Goal: Task Accomplishment & Management: Manage account settings

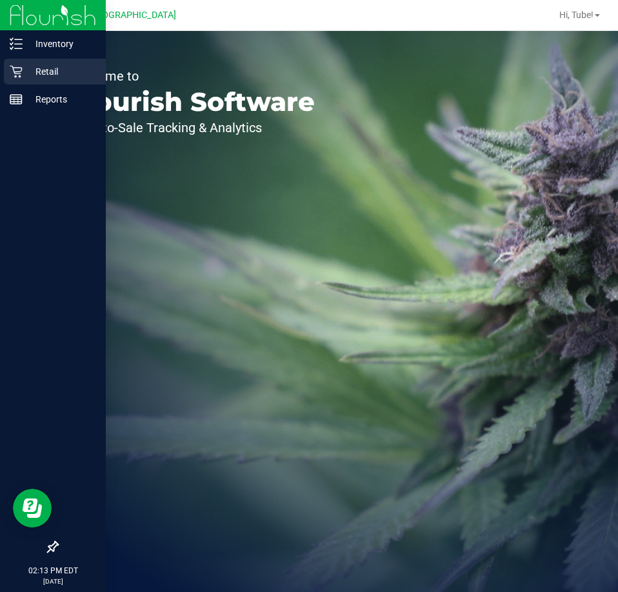
click at [75, 68] on p "Retail" at bounding box center [61, 71] width 77 height 15
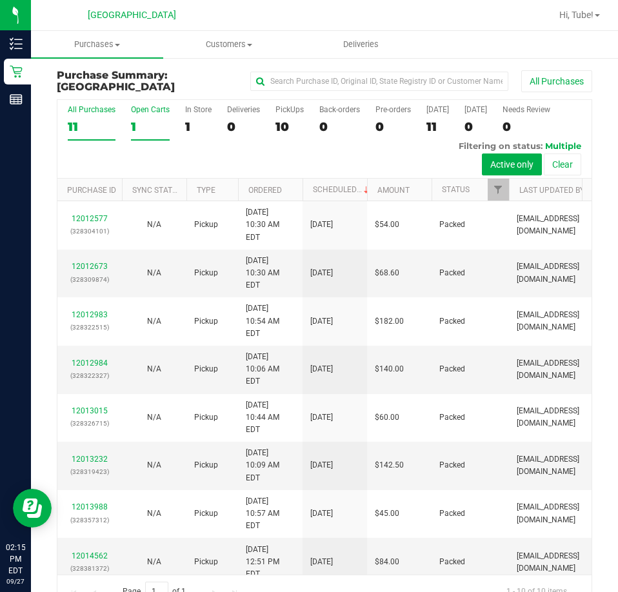
click at [151, 118] on label "Open Carts 1" at bounding box center [150, 122] width 39 height 35
click at [0, 0] on input "Open Carts 1" at bounding box center [0, 0] width 0 height 0
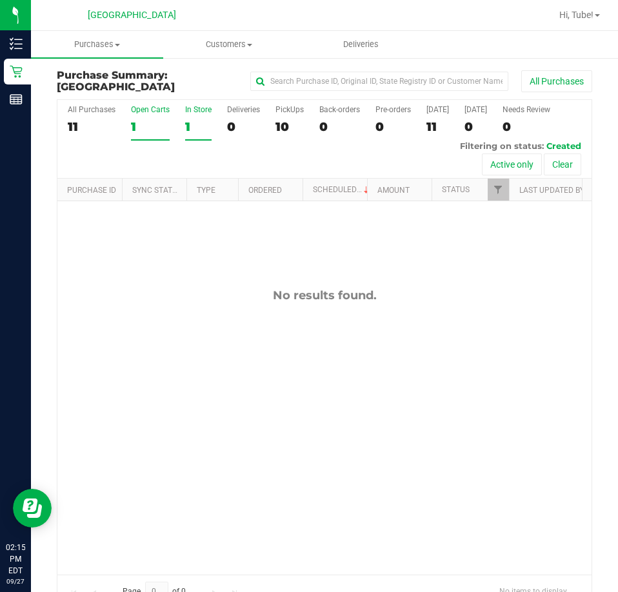
click at [189, 121] on div "1" at bounding box center [198, 126] width 26 height 15
click at [0, 0] on input "In Store 1" at bounding box center [0, 0] width 0 height 0
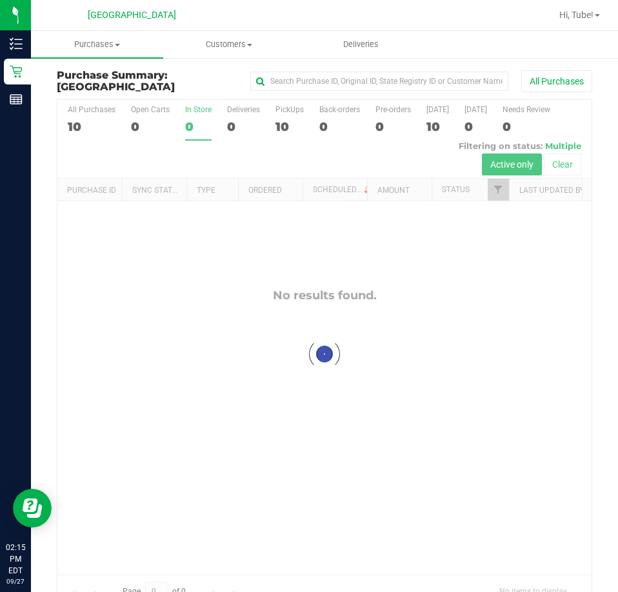
click at [282, 119] on div at bounding box center [324, 353] width 534 height 507
click at [281, 126] on div at bounding box center [324, 353] width 534 height 507
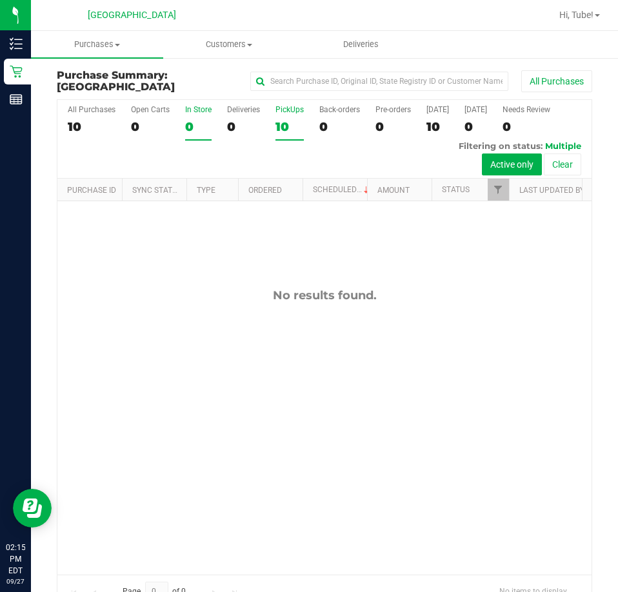
click at [280, 111] on div "PickUps" at bounding box center [289, 109] width 28 height 9
click at [0, 0] on input "PickUps 10" at bounding box center [0, 0] width 0 height 0
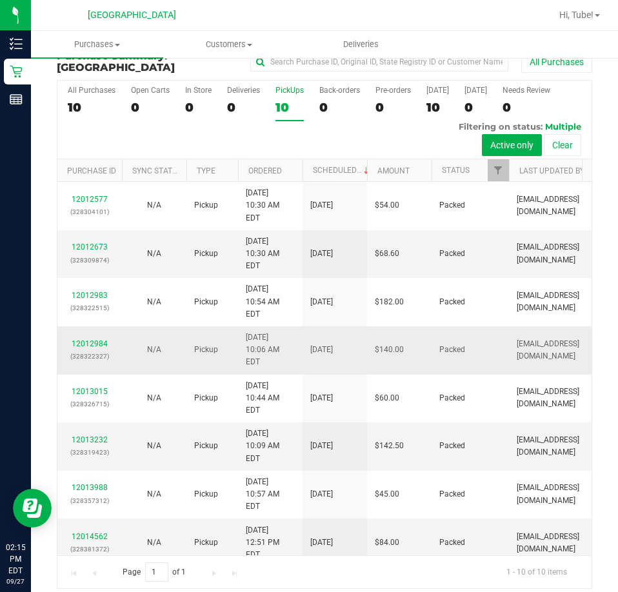
scroll to position [29, 0]
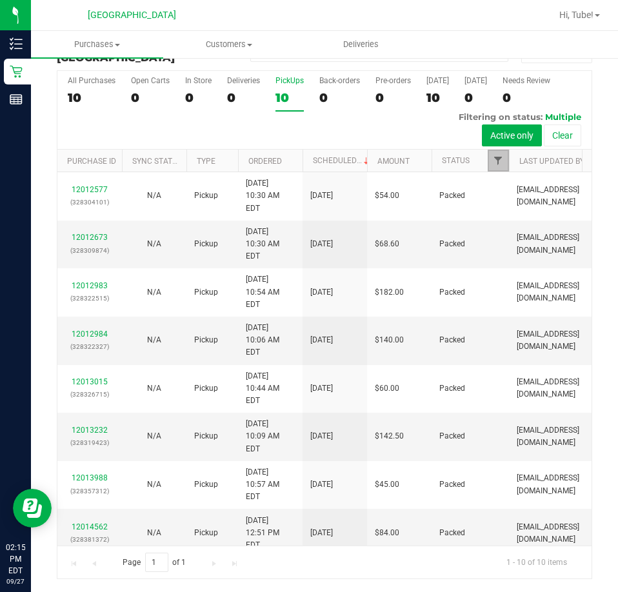
click at [503, 164] on span "Filter" at bounding box center [498, 160] width 10 height 10
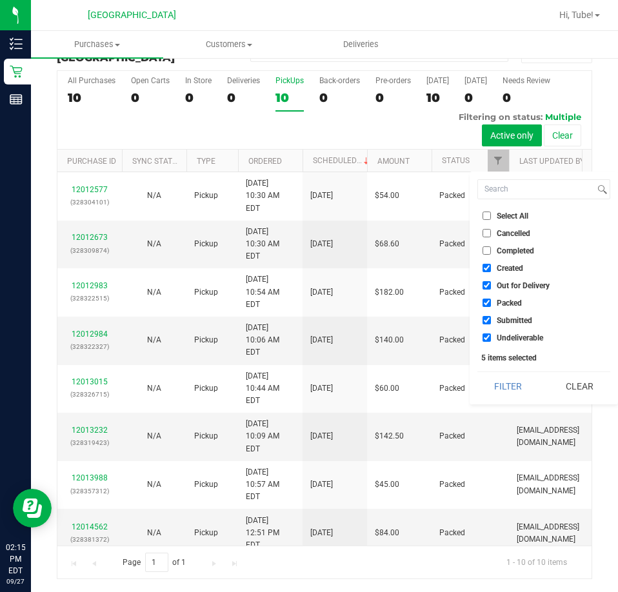
click at [500, 305] on span "Packed" at bounding box center [509, 303] width 25 height 8
click at [491, 305] on input "Packed" at bounding box center [486, 303] width 8 height 8
checkbox input "false"
click at [479, 388] on button "Filter" at bounding box center [508, 386] width 62 height 28
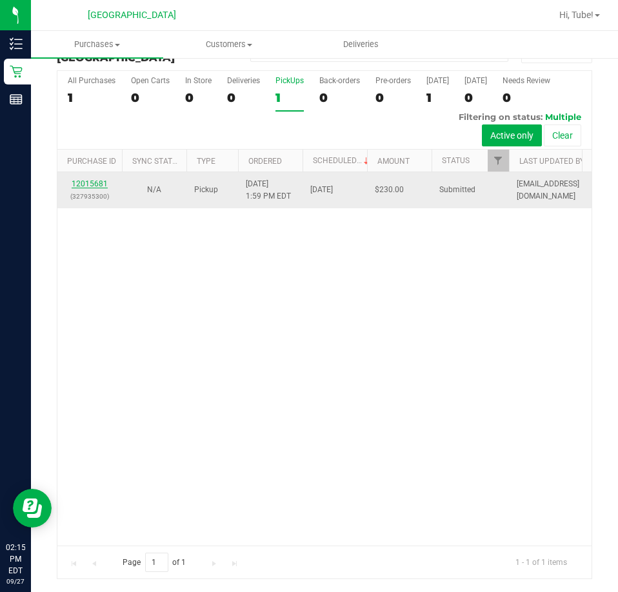
click at [98, 186] on link "12015681" at bounding box center [90, 183] width 36 height 9
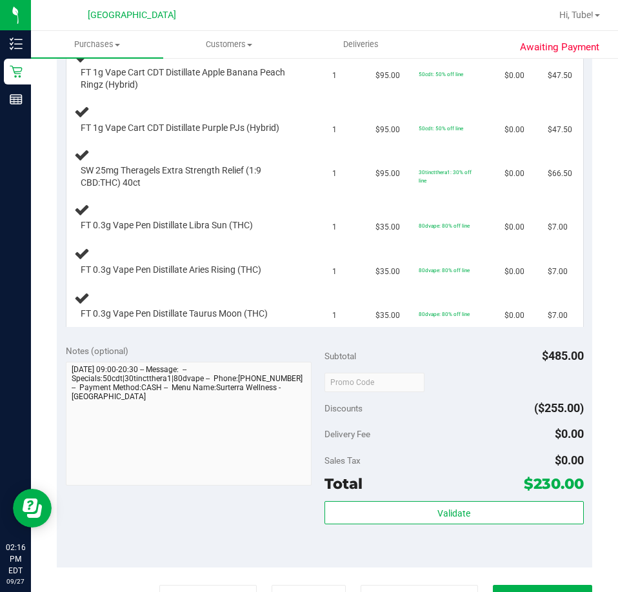
scroll to position [609, 0]
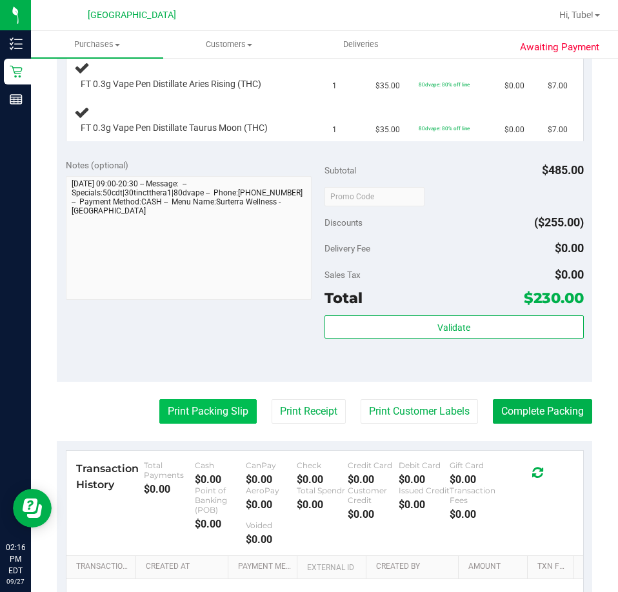
click at [191, 415] on button "Print Packing Slip" at bounding box center [207, 411] width 97 height 25
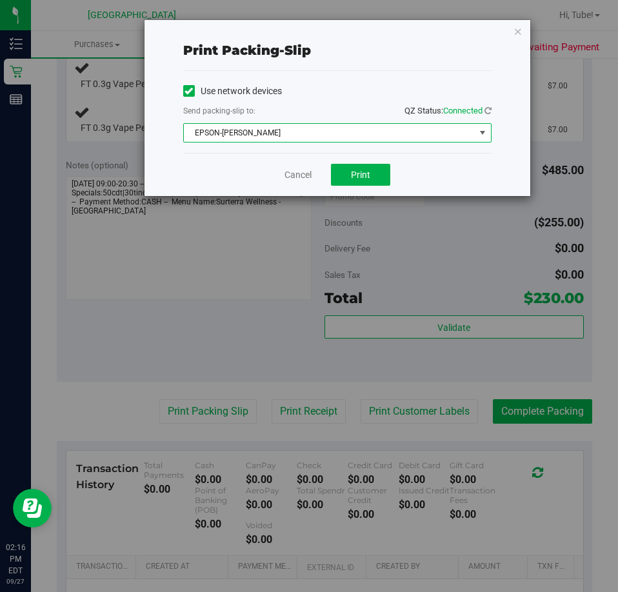
click at [359, 139] on span "EPSON-[PERSON_NAME]" at bounding box center [329, 133] width 291 height 18
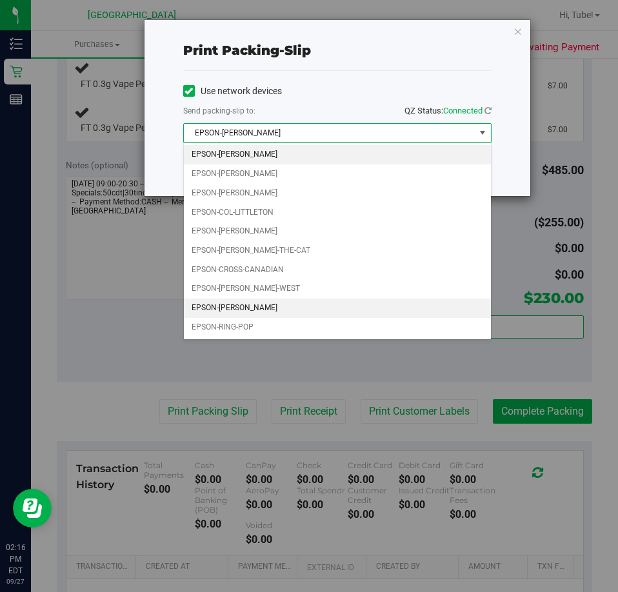
click at [271, 302] on li "EPSON-[PERSON_NAME]" at bounding box center [337, 308] width 307 height 19
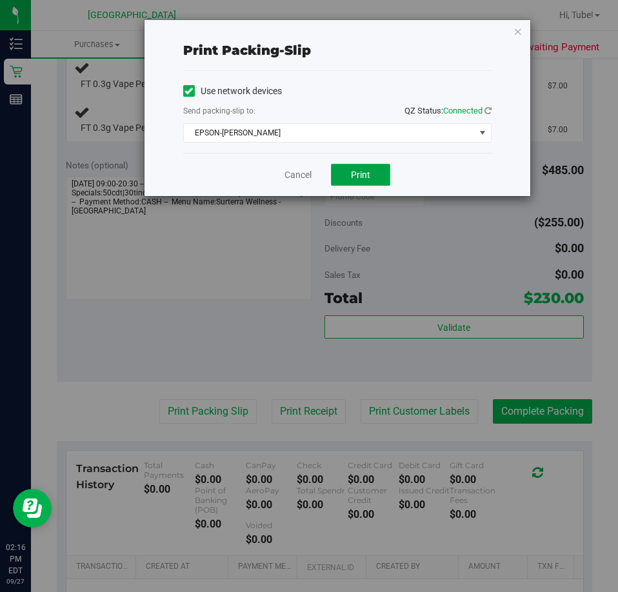
click at [347, 173] on button "Print" at bounding box center [360, 175] width 59 height 22
click at [519, 30] on icon "button" at bounding box center [517, 30] width 9 height 15
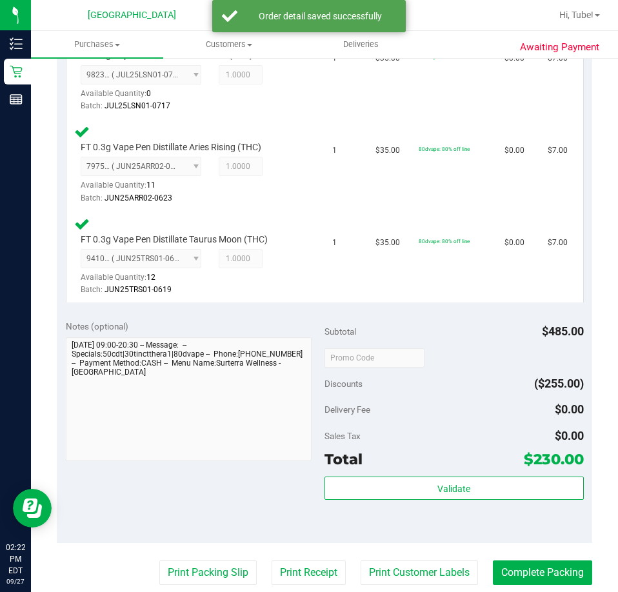
scroll to position [932, 0]
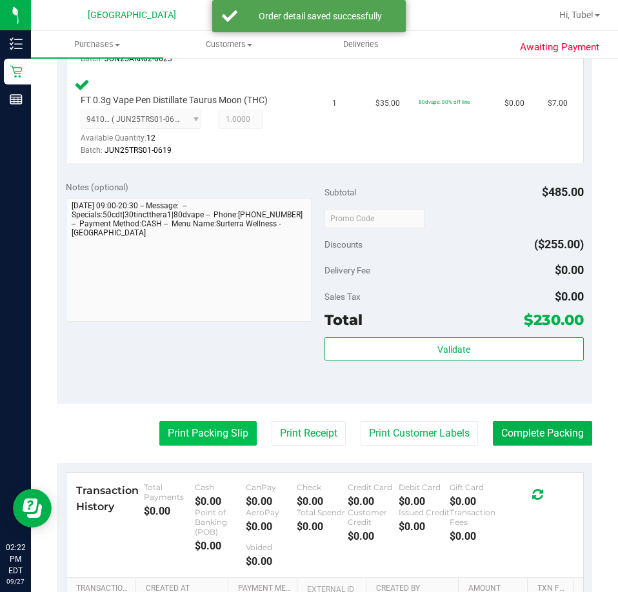
click at [223, 428] on button "Print Packing Slip" at bounding box center [207, 433] width 97 height 25
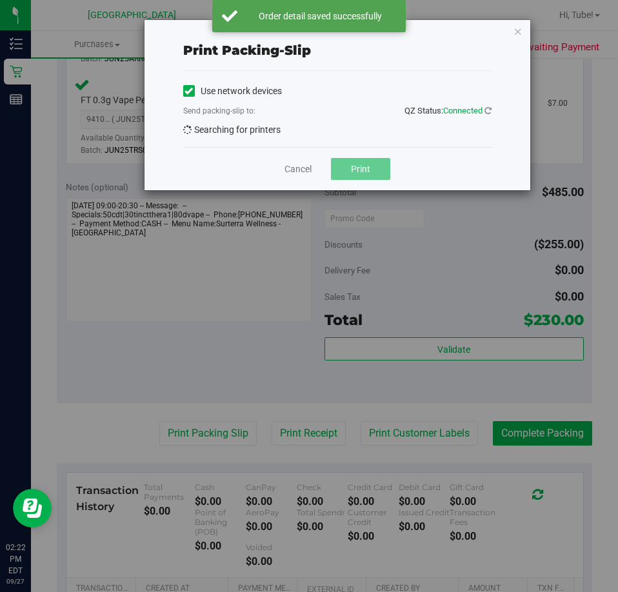
scroll to position [996, 0]
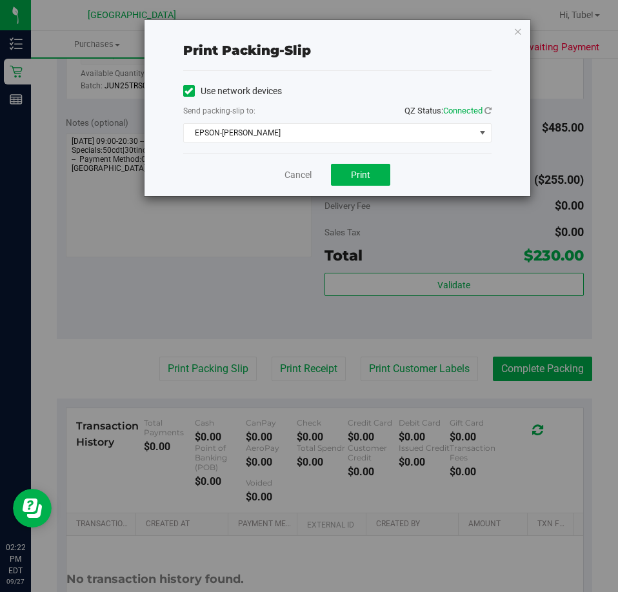
drag, startPoint x: 282, startPoint y: 342, endPoint x: 182, endPoint y: 275, distance: 120.7
click at [182, 275] on div "Print packing-slip Use network devices Send packing-slip to: QZ Status: Connect…" at bounding box center [313, 296] width 627 height 592
click at [197, 368] on div "Print packing-slip Use network devices Send packing-slip to: QZ Status: Connect…" at bounding box center [313, 296] width 627 height 592
drag, startPoint x: 357, startPoint y: 182, endPoint x: 360, endPoint y: 172, distance: 11.3
click at [359, 180] on button "Print" at bounding box center [360, 175] width 59 height 22
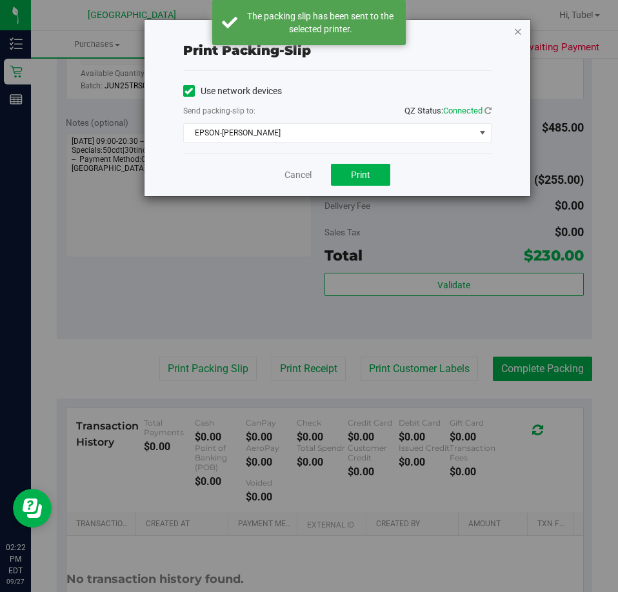
click at [513, 31] on icon "button" at bounding box center [517, 30] width 9 height 15
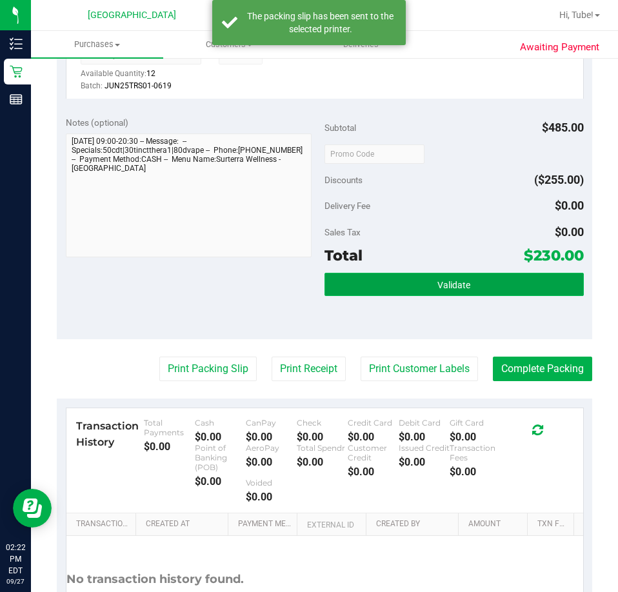
click at [418, 275] on button "Validate" at bounding box center [453, 284] width 259 height 23
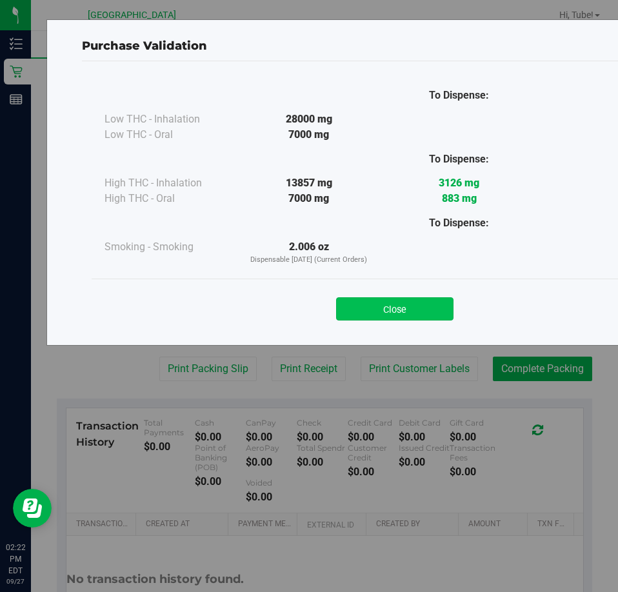
click at [374, 307] on button "Close" at bounding box center [394, 308] width 117 height 23
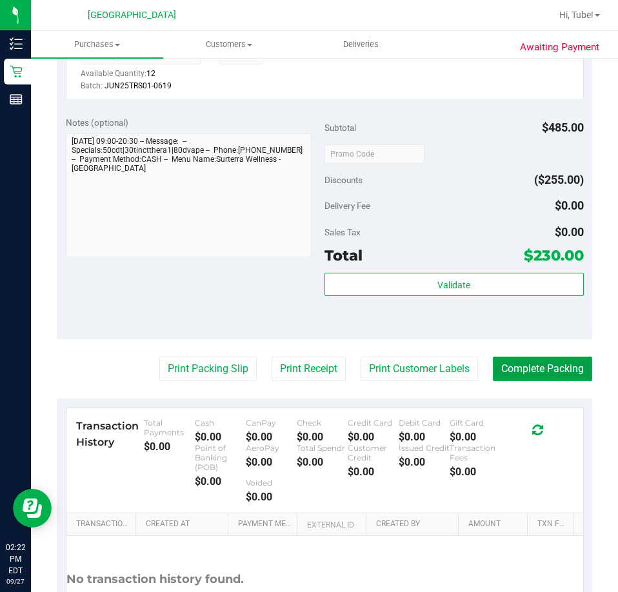
click at [525, 370] on button "Complete Packing" at bounding box center [542, 369] width 99 height 25
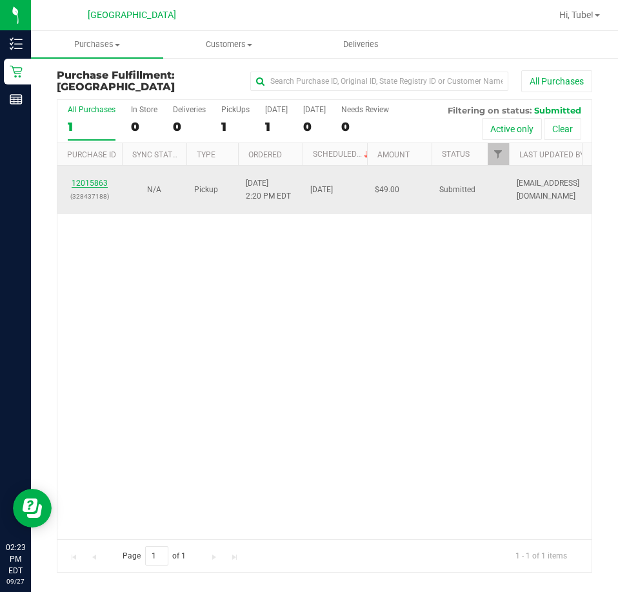
click at [103, 181] on link "12015863" at bounding box center [90, 183] width 36 height 9
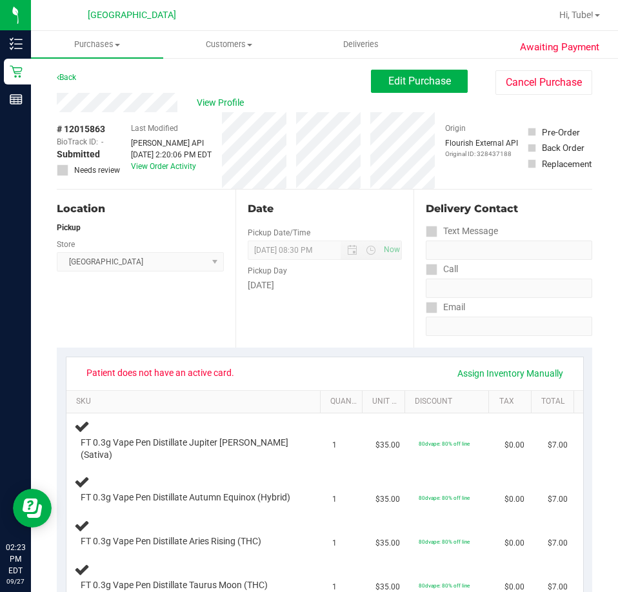
drag, startPoint x: 70, startPoint y: 373, endPoint x: 233, endPoint y: 376, distance: 163.2
click at [233, 376] on div "Patient does not have an active card. Assign Inventory Manually" at bounding box center [324, 373] width 517 height 33
copy span "Patient does not have an active card."
click at [395, 81] on span "Edit Purchase" at bounding box center [419, 81] width 63 height 12
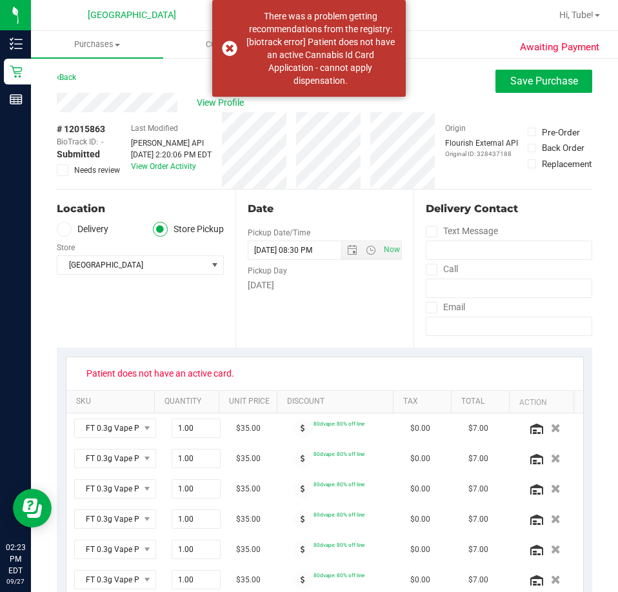
click at [68, 173] on label "Needs review" at bounding box center [89, 170] width 64 height 12
click at [0, 0] on input "Needs review" at bounding box center [0, 0] width 0 height 0
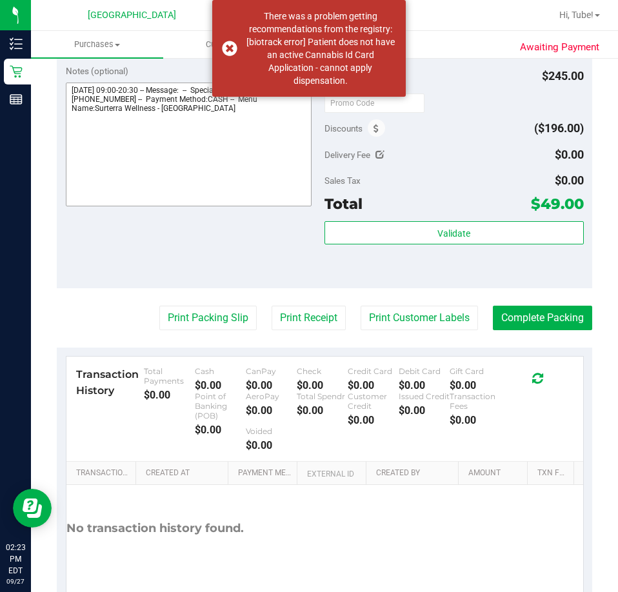
scroll to position [538, 0]
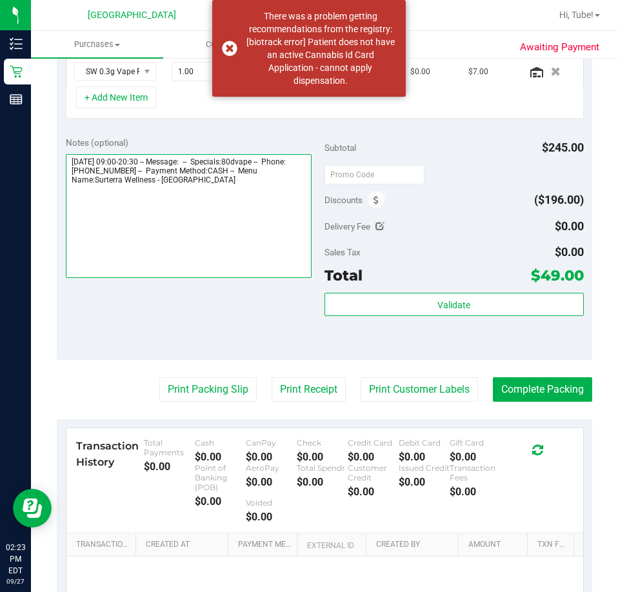
click at [99, 201] on textarea at bounding box center [189, 216] width 246 height 124
click at [221, 177] on textarea at bounding box center [189, 216] width 246 height 124
click at [229, 186] on textarea at bounding box center [189, 216] width 246 height 124
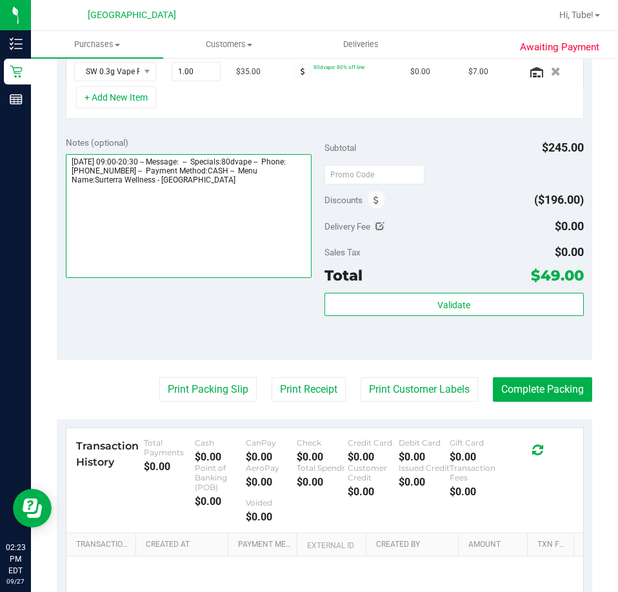
click at [237, 182] on textarea at bounding box center [189, 216] width 246 height 124
paste textarea "Patient does not have an active card."
click at [247, 256] on textarea at bounding box center [189, 216] width 246 height 124
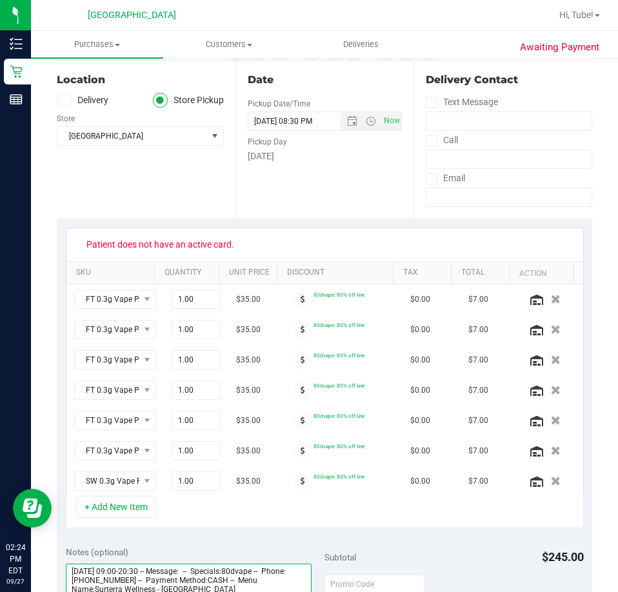
scroll to position [0, 0]
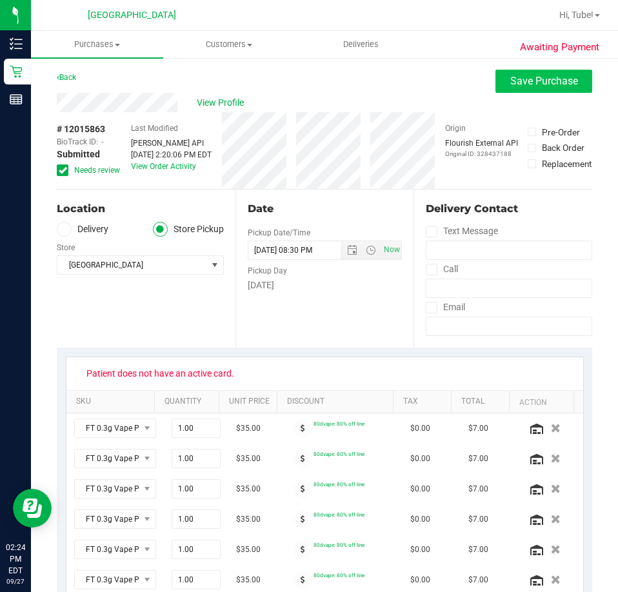
type textarea "[DATE] 09:00-20:30 -- Message: -- Specials:80dvape -- Phone:[PHONE_NUMBER] -- P…"
click at [517, 89] on button "Save Purchase" at bounding box center [543, 81] width 97 height 23
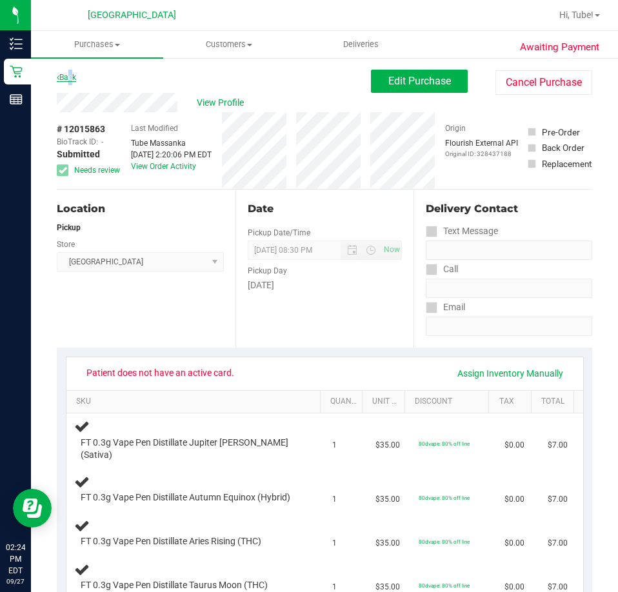
click at [72, 74] on link "Back" at bounding box center [66, 77] width 19 height 9
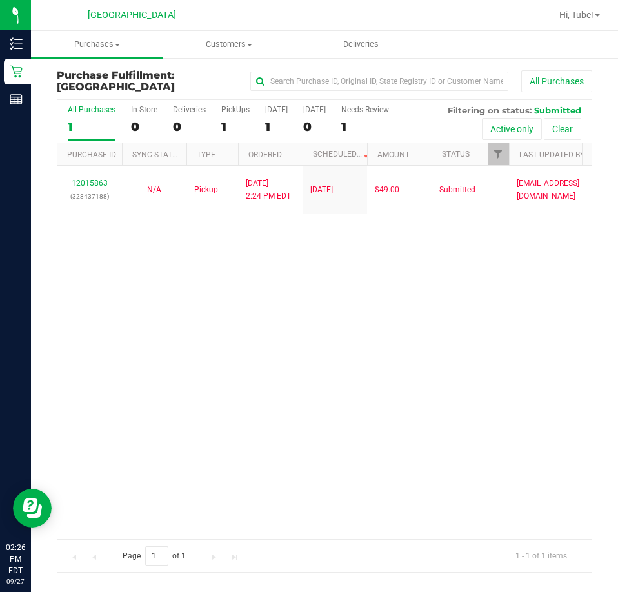
click at [205, 430] on div "12015863 (328437188) N/A Pickup [DATE] 2:24 PM EDT 9/27/2025 $49.00 Submitted […" at bounding box center [324, 352] width 534 height 373
click at [126, 116] on div "All Purchases 1 In Store 0 Deliveries 0 PickUps 1 [DATE] 1 [DATE] 0 Needs Revie…" at bounding box center [324, 121] width 534 height 43
click at [138, 126] on div "0" at bounding box center [144, 126] width 26 height 15
click at [0, 0] on input "In Store 0" at bounding box center [0, 0] width 0 height 0
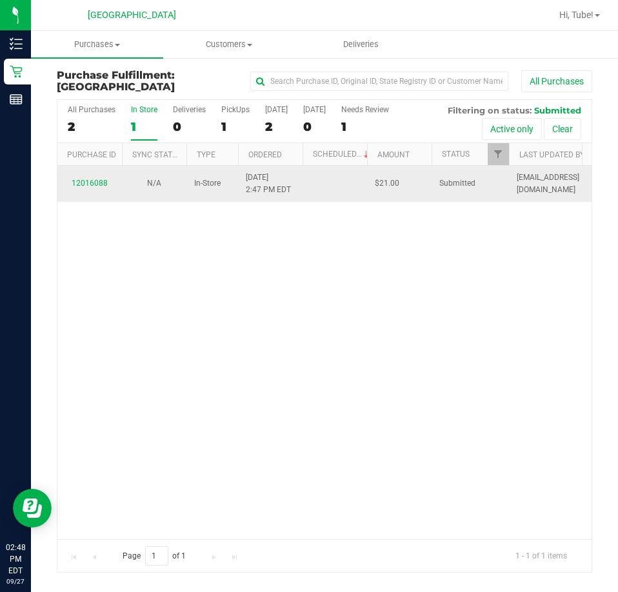
click at [81, 196] on td "12016088" at bounding box center [89, 183] width 64 height 35
click at [84, 186] on link "12016088" at bounding box center [90, 183] width 36 height 9
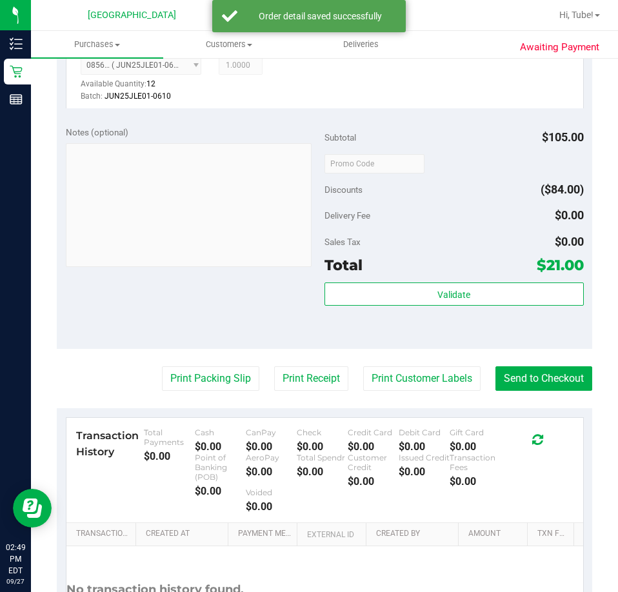
scroll to position [709, 0]
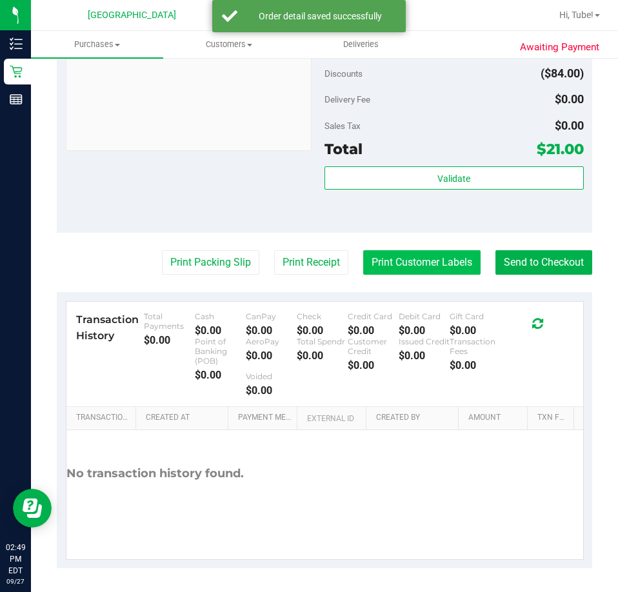
drag, startPoint x: 404, startPoint y: 249, endPoint x: 405, endPoint y: 257, distance: 8.4
click at [402, 263] on button "Print Customer Labels" at bounding box center [421, 262] width 117 height 25
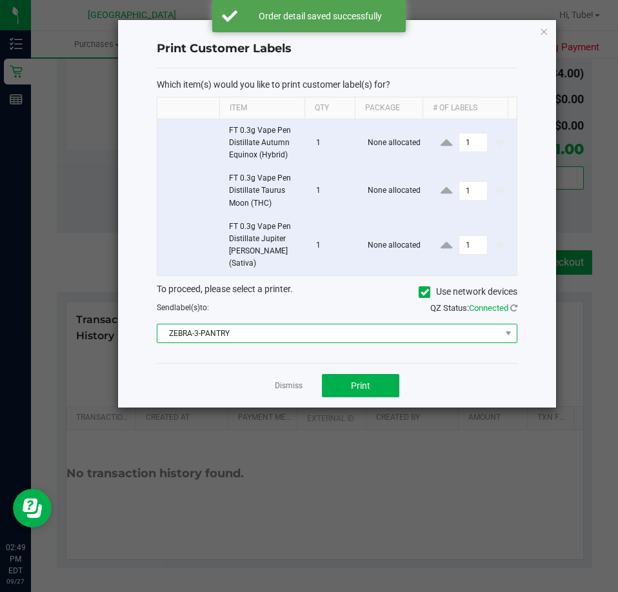
click at [359, 324] on span "ZEBRA-3-PANTRY" at bounding box center [328, 333] width 343 height 18
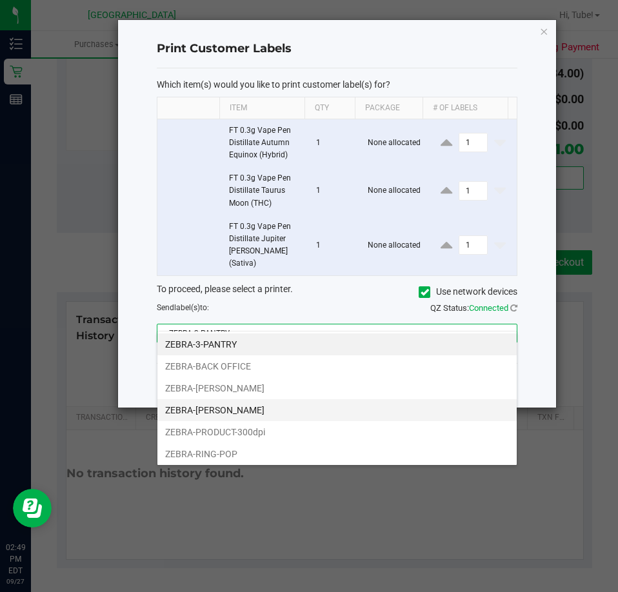
scroll to position [3, 0]
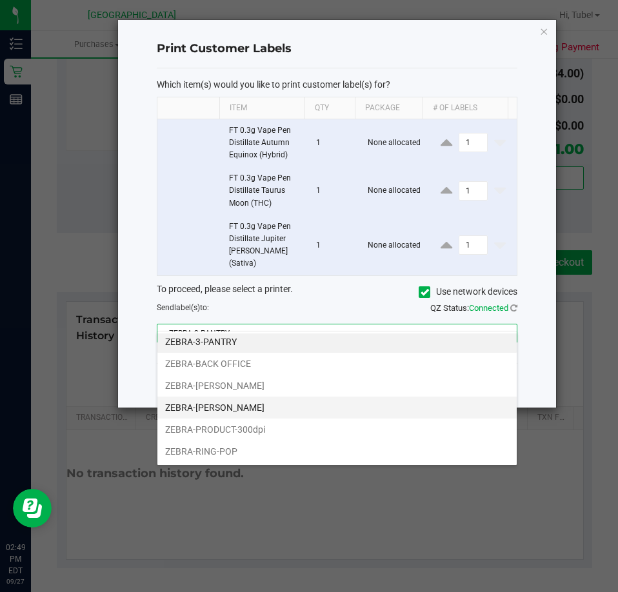
click at [221, 405] on li "ZEBRA-[PERSON_NAME]" at bounding box center [336, 408] width 359 height 22
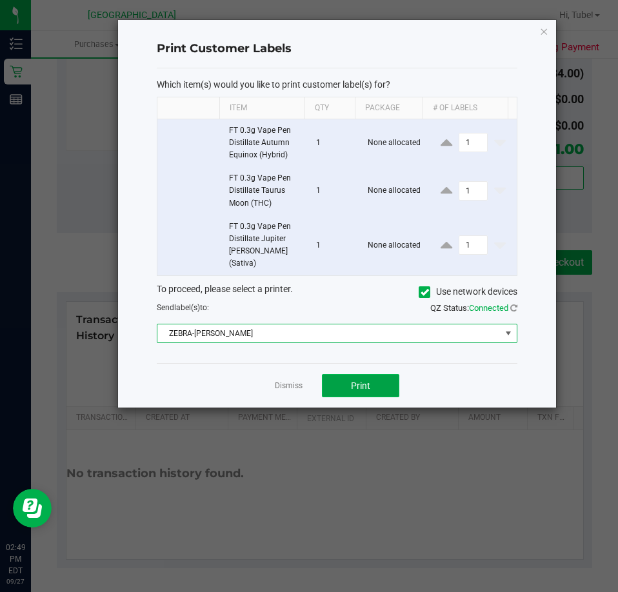
click at [374, 374] on button "Print" at bounding box center [360, 385] width 77 height 23
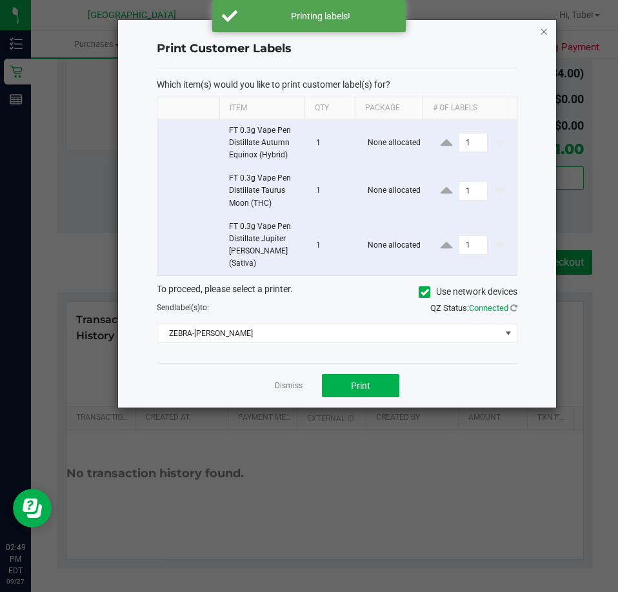
click at [540, 34] on icon "button" at bounding box center [544, 30] width 9 height 15
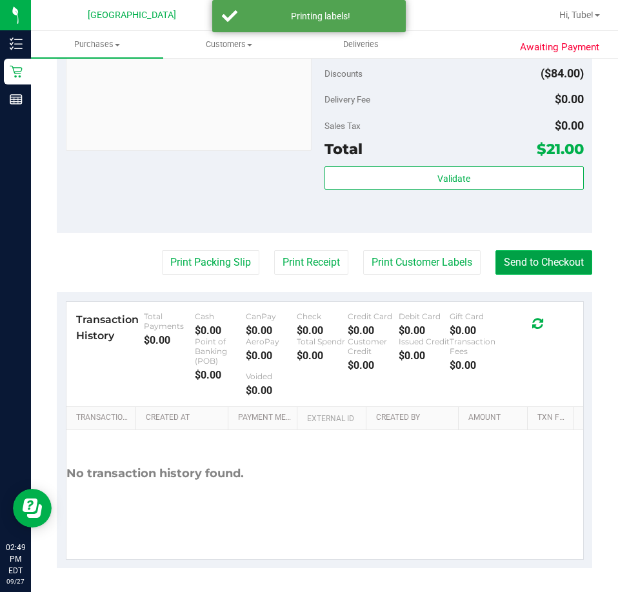
drag, startPoint x: 491, startPoint y: 261, endPoint x: 534, endPoint y: 259, distance: 43.2
click at [495, 261] on button "Send to Checkout" at bounding box center [543, 262] width 97 height 25
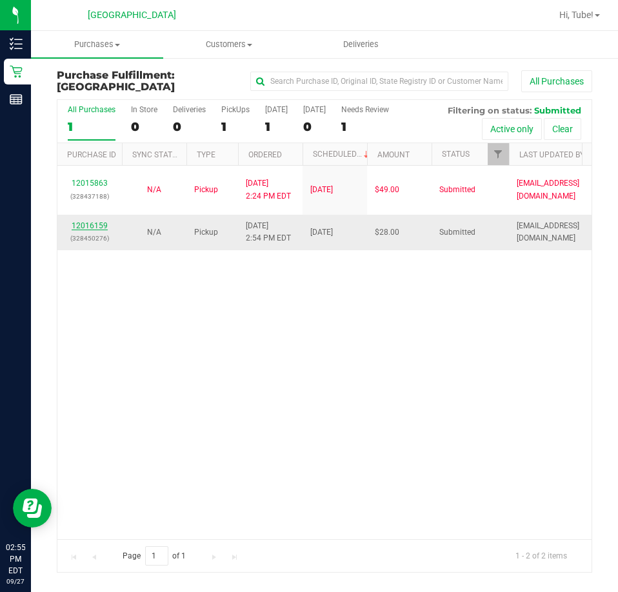
click at [89, 222] on link "12016159" at bounding box center [90, 225] width 36 height 9
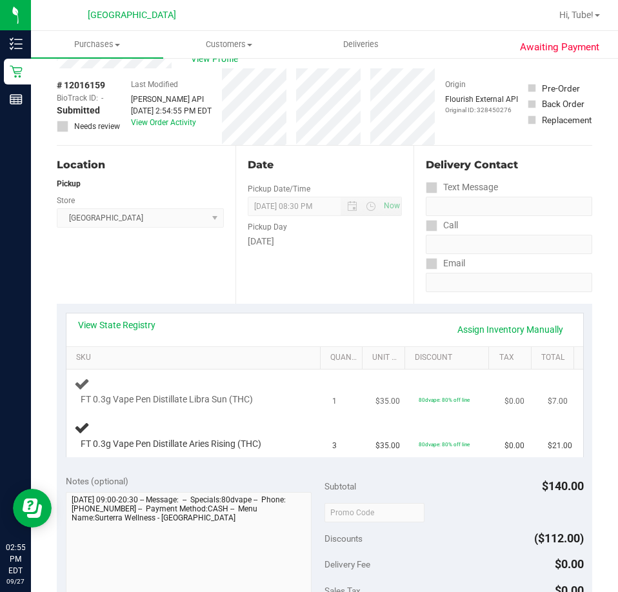
scroll to position [64, 0]
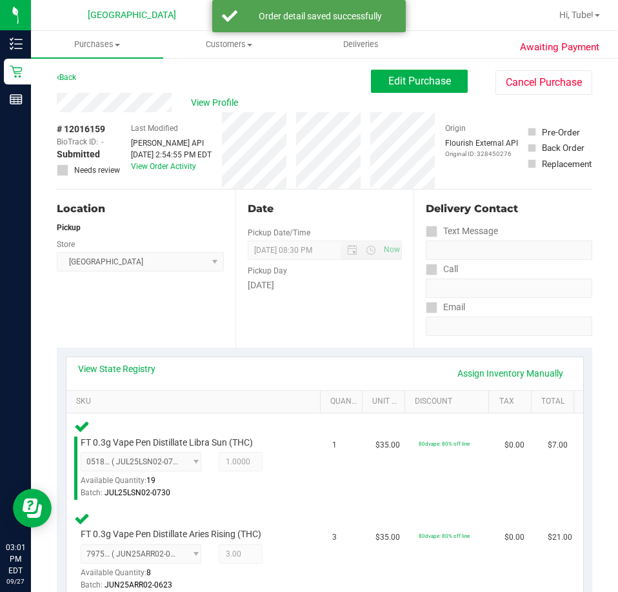
scroll to position [516, 0]
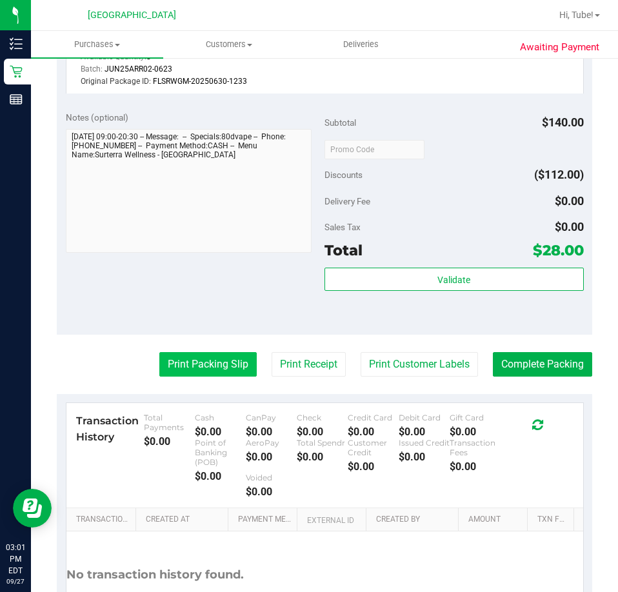
click at [206, 353] on button "Print Packing Slip" at bounding box center [207, 364] width 97 height 25
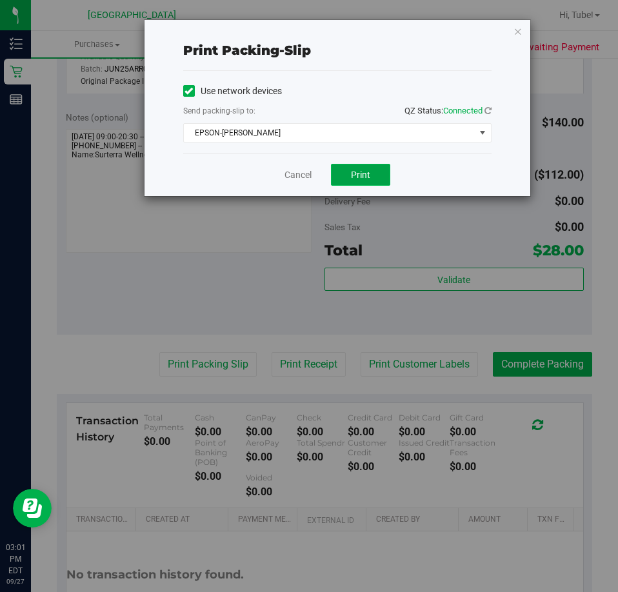
click at [355, 182] on button "Print" at bounding box center [360, 175] width 59 height 22
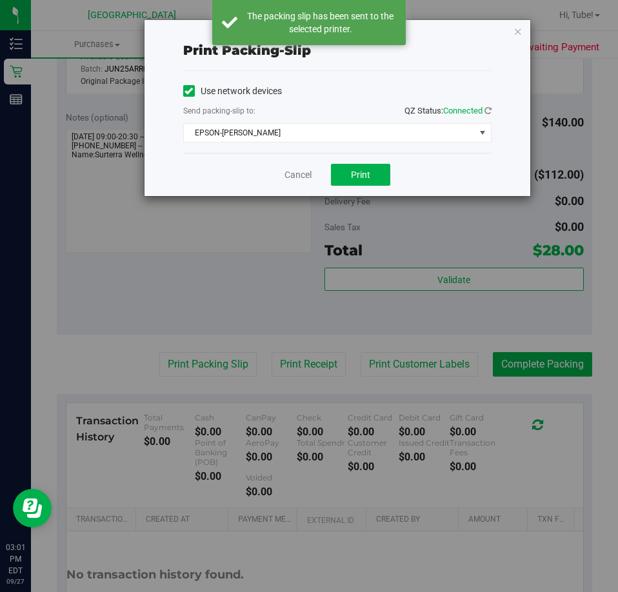
drag, startPoint x: 519, startPoint y: 28, endPoint x: 501, endPoint y: 224, distance: 196.2
click at [519, 29] on icon "button" at bounding box center [517, 30] width 9 height 15
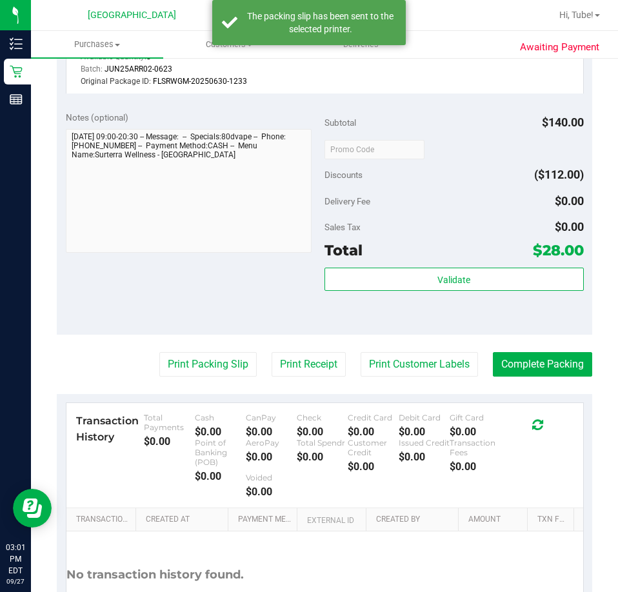
click at [443, 264] on div "Subtotal $140.00 Discounts ($112.00) Delivery Fee $0.00 Sales Tax $0.00 Total $…" at bounding box center [453, 218] width 259 height 215
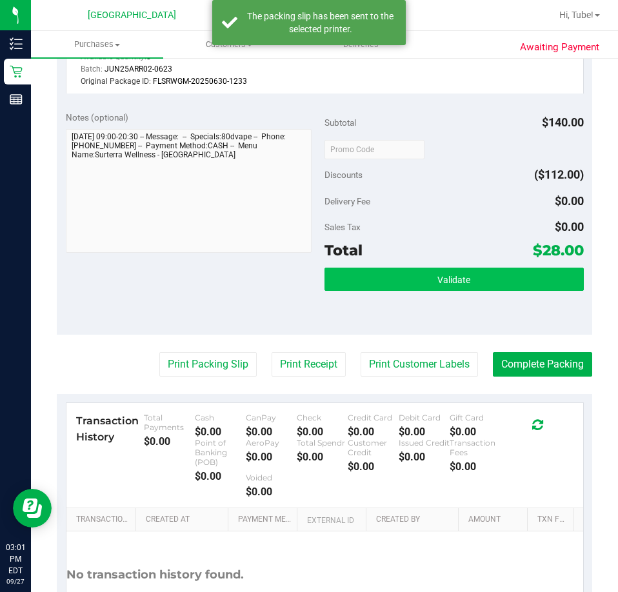
drag, startPoint x: 443, startPoint y: 264, endPoint x: 444, endPoint y: 277, distance: 13.6
click at [443, 273] on div "Subtotal $140.00 Discounts ($112.00) Delivery Fee $0.00 Sales Tax $0.00 Total $…" at bounding box center [453, 218] width 259 height 215
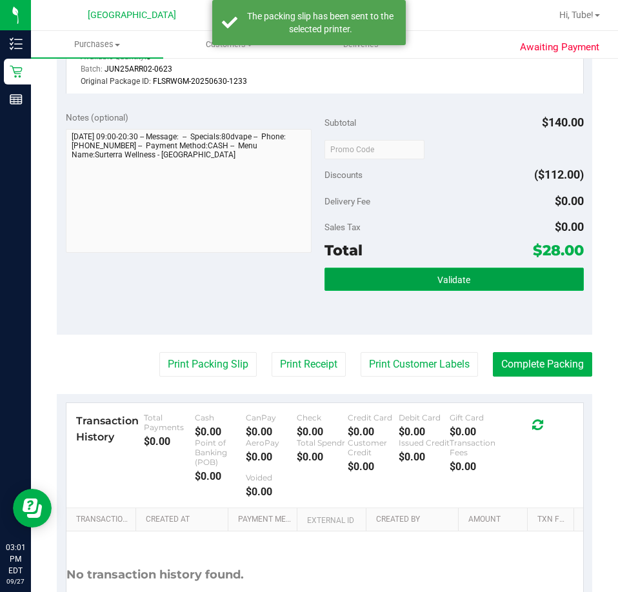
click at [445, 277] on span "Validate" at bounding box center [453, 280] width 33 height 10
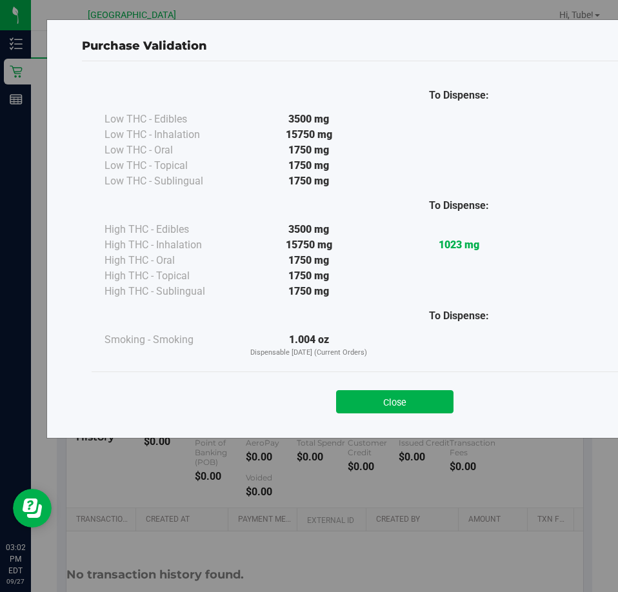
click at [415, 403] on button "Close" at bounding box center [394, 401] width 117 height 23
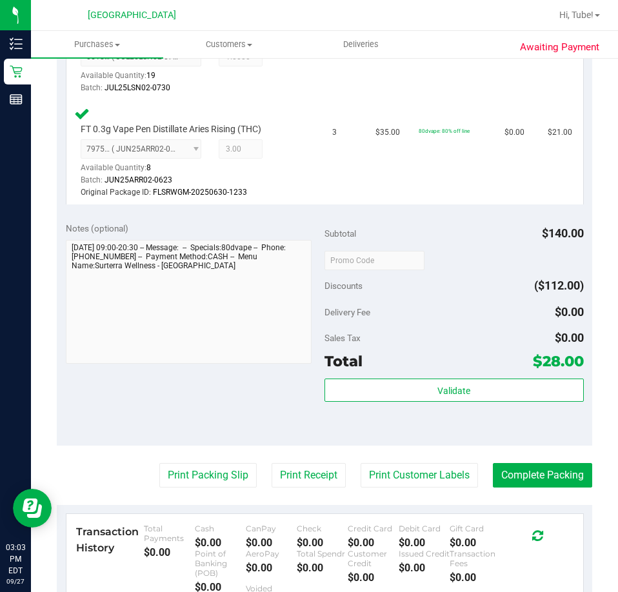
scroll to position [387, 0]
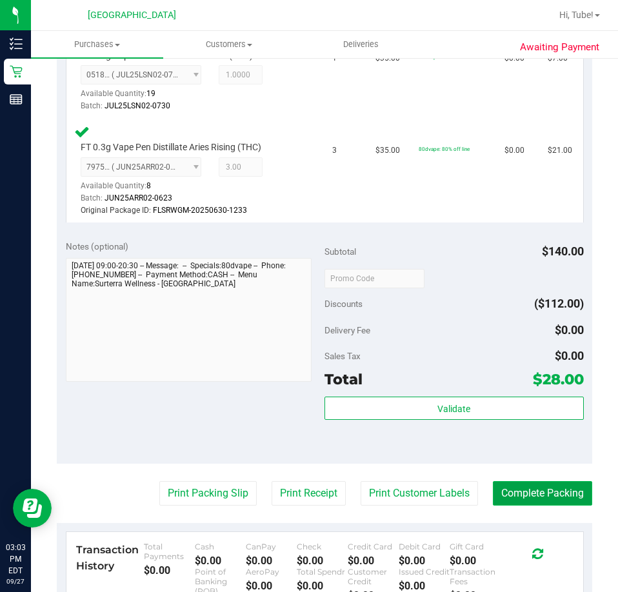
drag, startPoint x: 565, startPoint y: 502, endPoint x: 542, endPoint y: 496, distance: 23.5
click at [568, 500] on button "Complete Packing" at bounding box center [542, 493] width 99 height 25
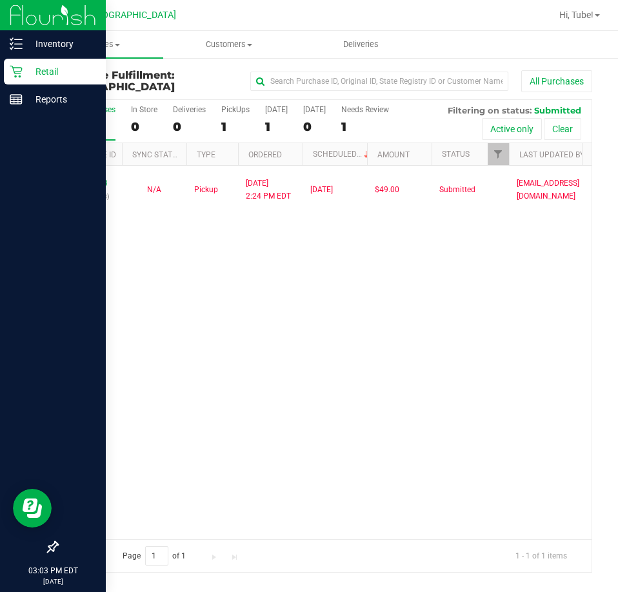
click at [60, 65] on p "Retail" at bounding box center [61, 71] width 77 height 15
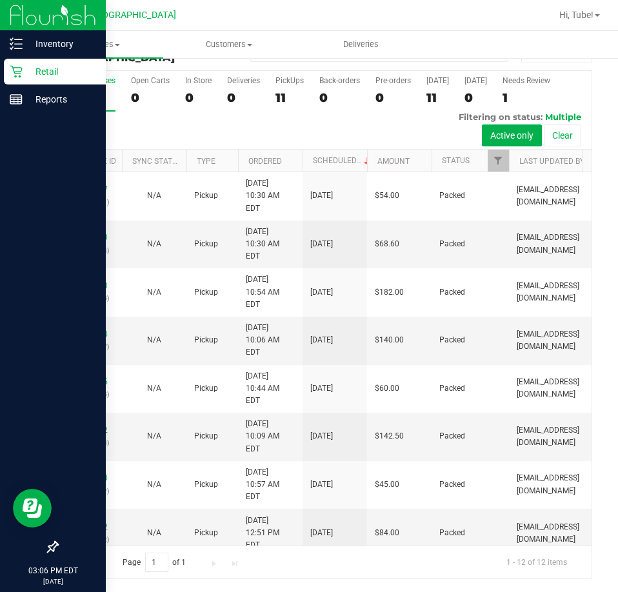
click at [57, 77] on p "Retail" at bounding box center [61, 71] width 77 height 15
click at [73, 64] on p "Retail" at bounding box center [61, 71] width 77 height 15
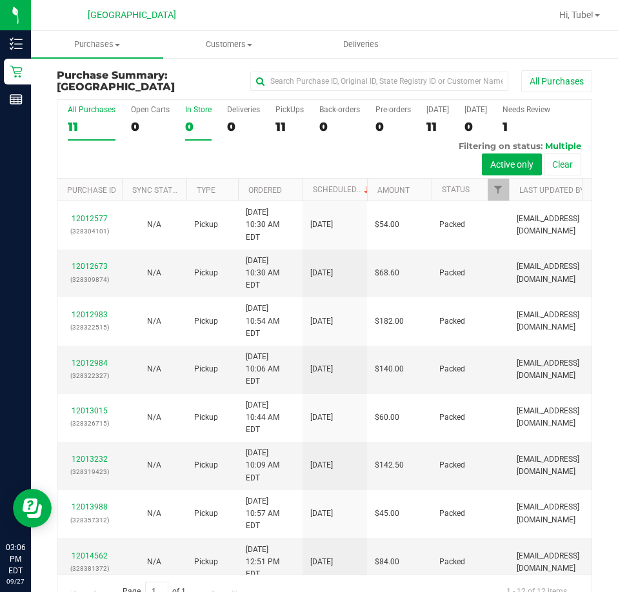
click at [187, 124] on div "0" at bounding box center [198, 126] width 26 height 15
click at [0, 0] on input "In Store 0" at bounding box center [0, 0] width 0 height 0
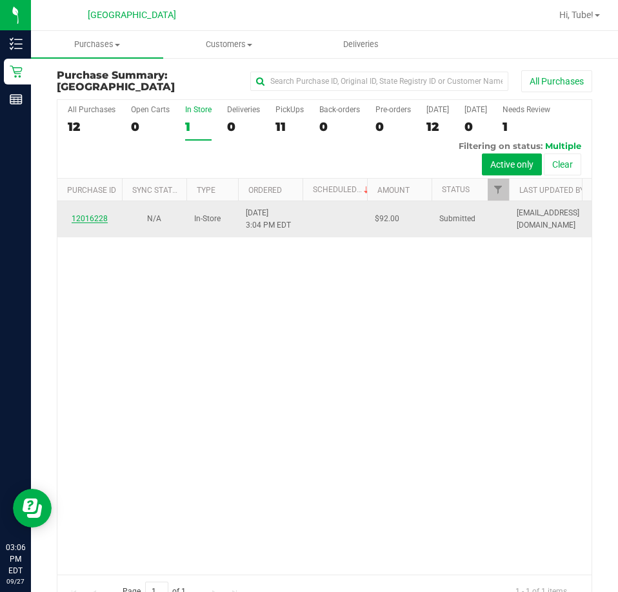
click at [90, 220] on link "12016228" at bounding box center [90, 218] width 36 height 9
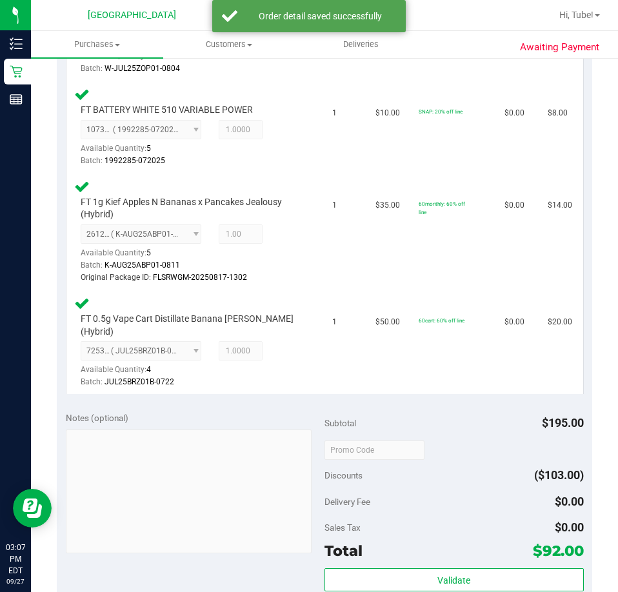
scroll to position [645, 0]
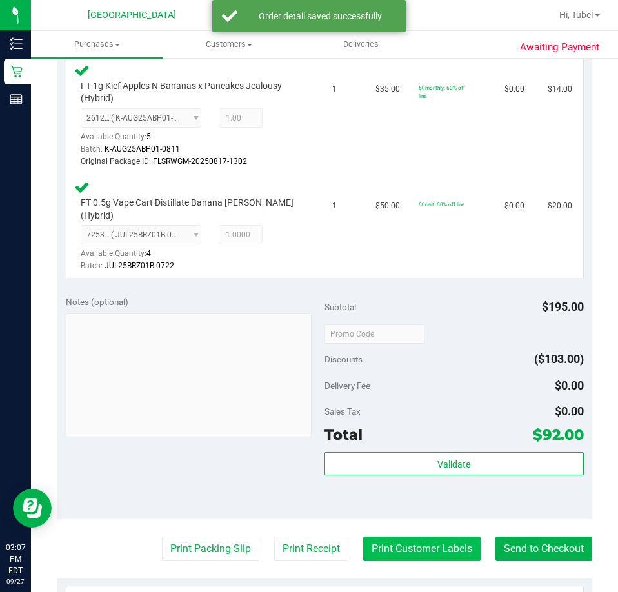
click at [388, 543] on button "Print Customer Labels" at bounding box center [421, 549] width 117 height 25
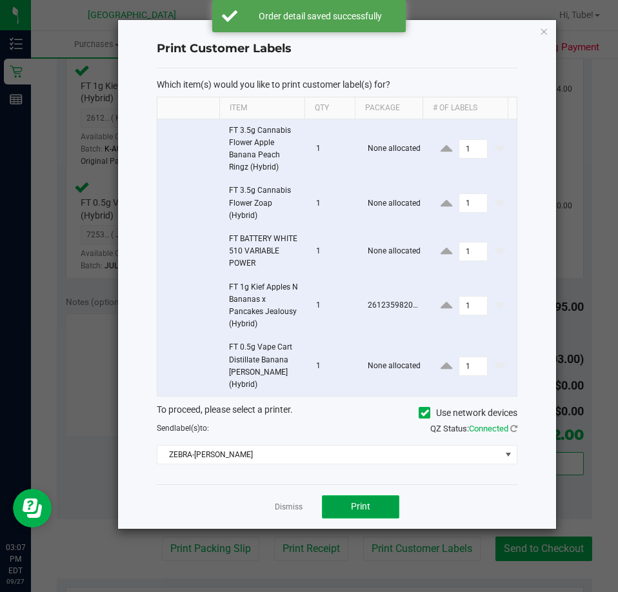
click at [346, 495] on button "Print" at bounding box center [360, 506] width 77 height 23
click at [544, 33] on icon "button" at bounding box center [544, 30] width 9 height 15
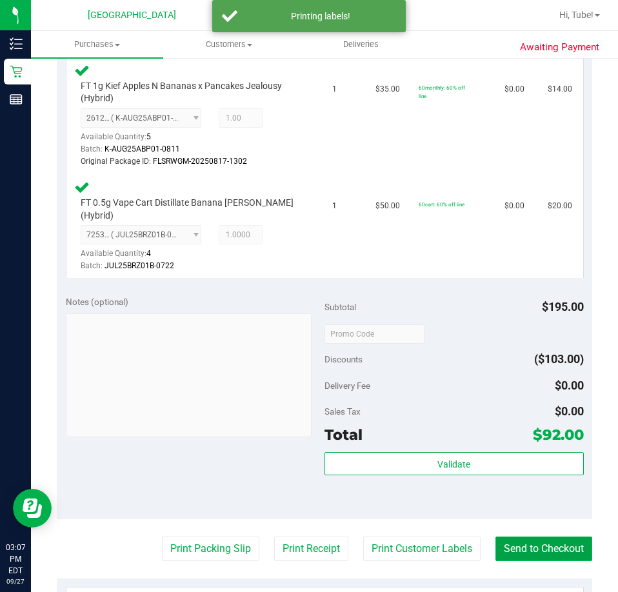
click at [518, 537] on button "Send to Checkout" at bounding box center [543, 549] width 97 height 25
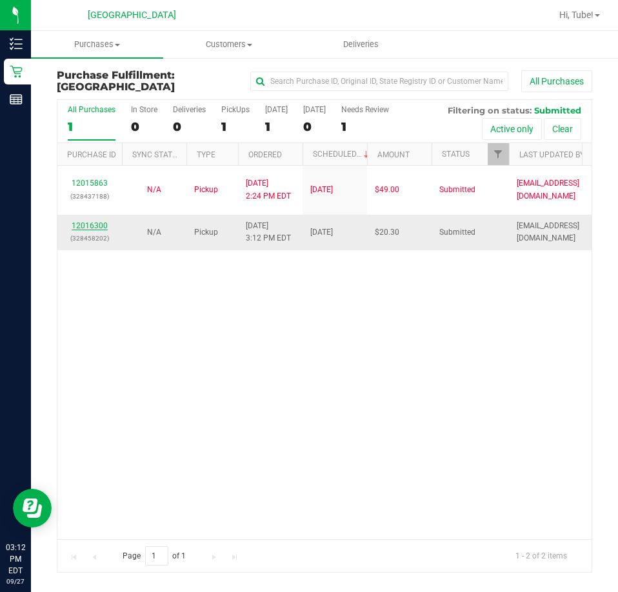
click at [96, 224] on link "12016300" at bounding box center [90, 225] width 36 height 9
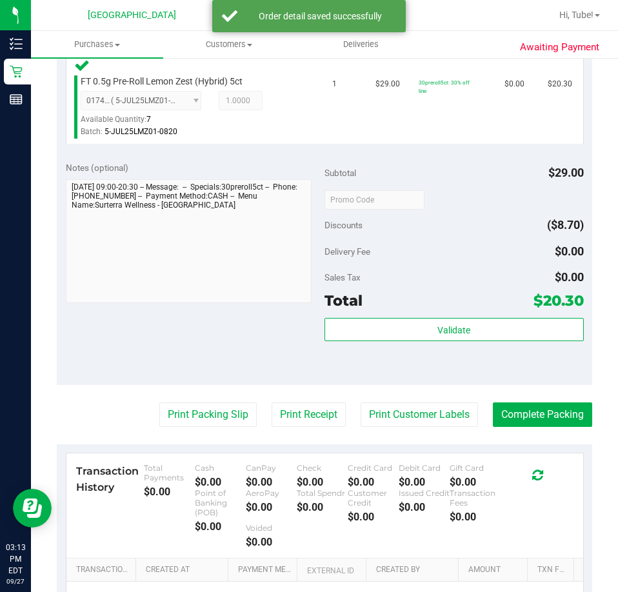
scroll to position [515, 0]
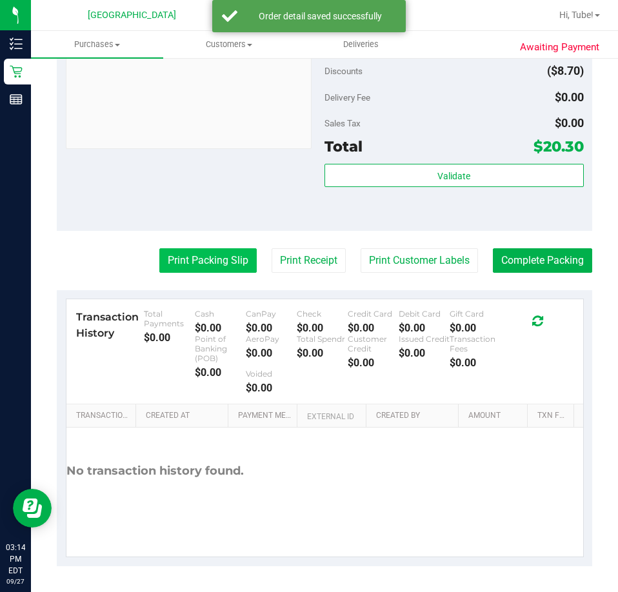
click at [239, 257] on button "Print Packing Slip" at bounding box center [207, 260] width 97 height 25
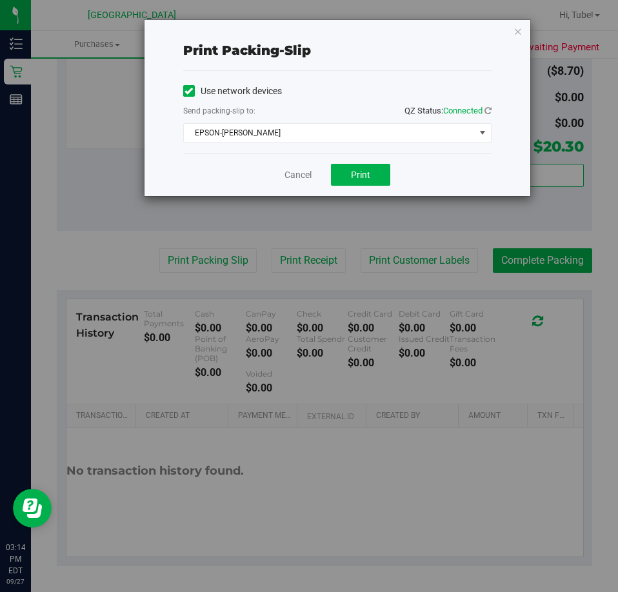
click at [351, 163] on div "Cancel Print" at bounding box center [337, 174] width 308 height 43
click at [361, 172] on span "Print" at bounding box center [360, 175] width 19 height 10
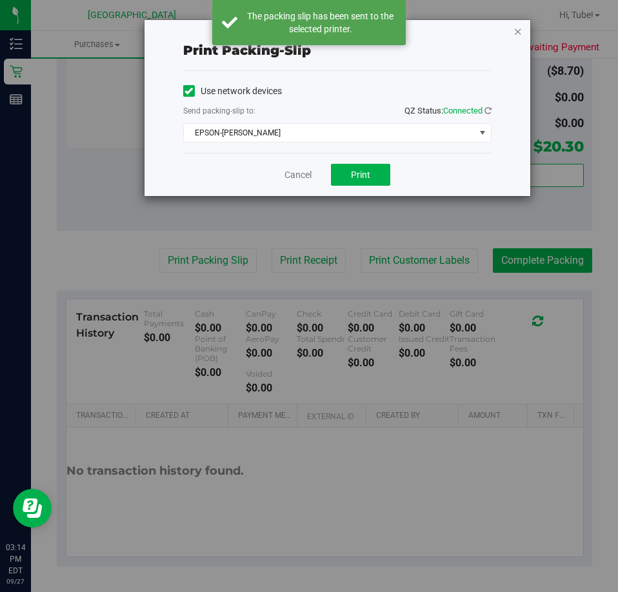
click at [519, 31] on icon "button" at bounding box center [517, 30] width 9 height 15
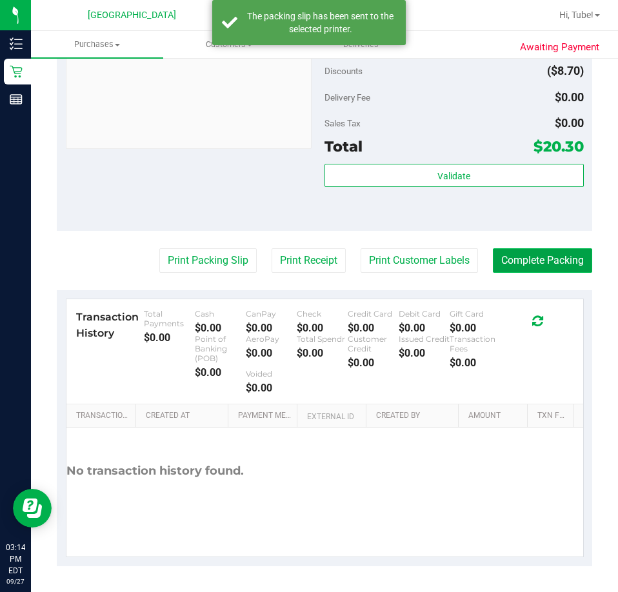
click at [559, 262] on button "Complete Packing" at bounding box center [542, 260] width 99 height 25
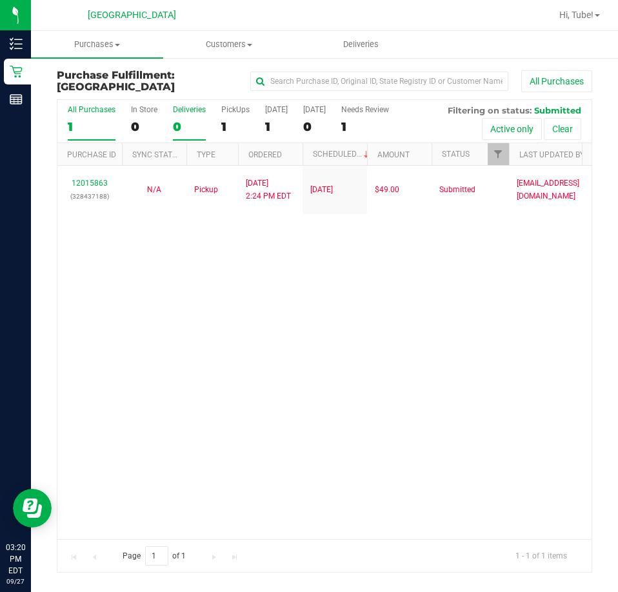
click at [187, 133] on div "0" at bounding box center [189, 126] width 33 height 15
click at [0, 0] on input "Deliveries 0" at bounding box center [0, 0] width 0 height 0
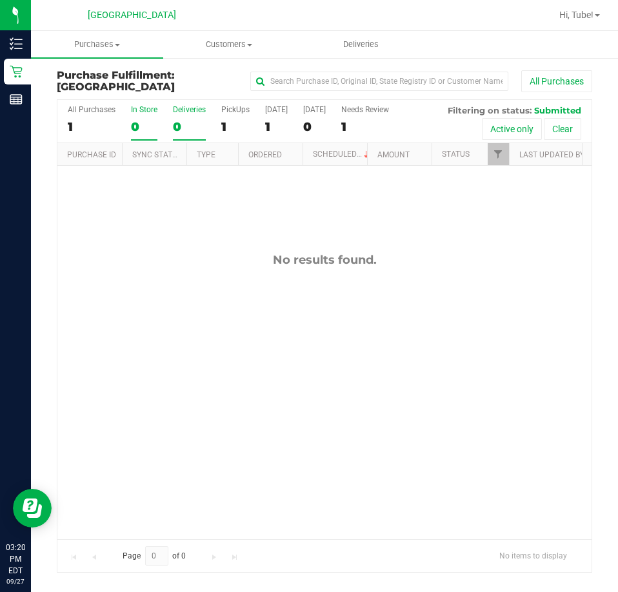
click at [149, 128] on div "0" at bounding box center [144, 126] width 26 height 15
click at [0, 0] on input "In Store 0" at bounding box center [0, 0] width 0 height 0
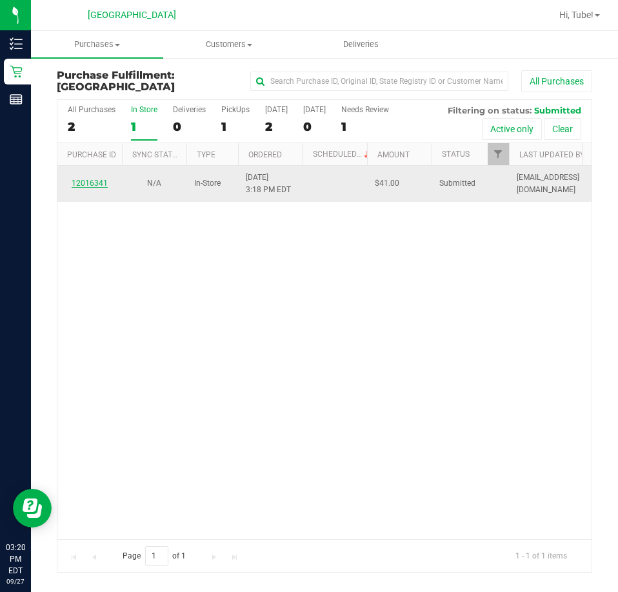
click at [92, 186] on link "12016341" at bounding box center [90, 183] width 36 height 9
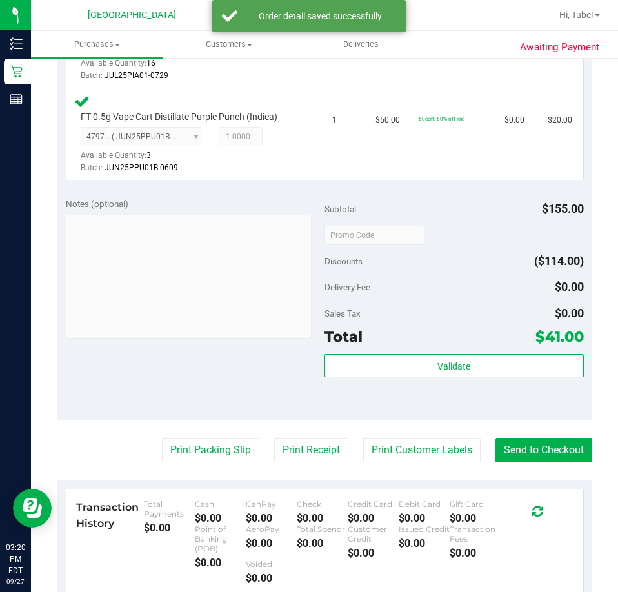
scroll to position [451, 0]
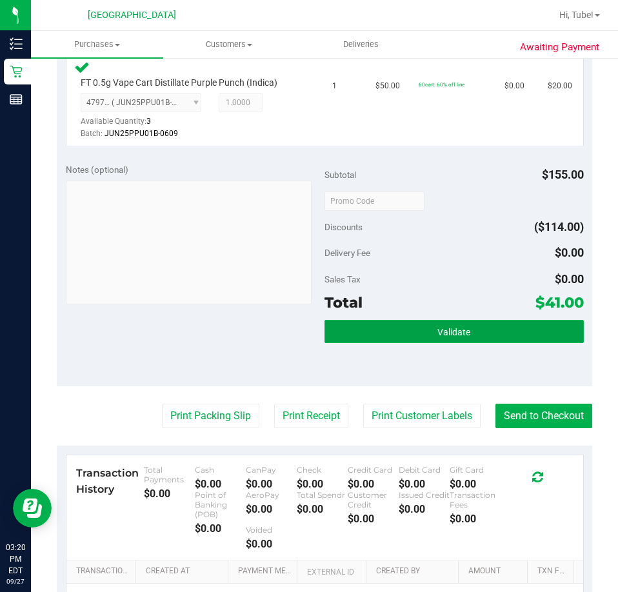
click at [403, 342] on button "Validate" at bounding box center [453, 331] width 259 height 23
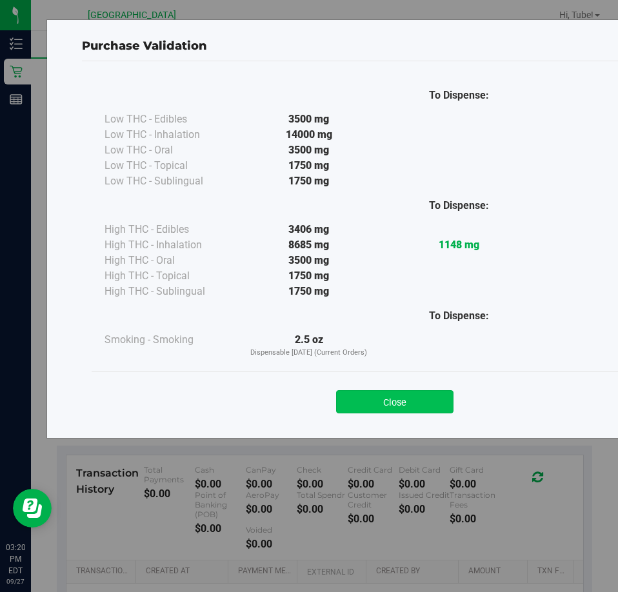
click at [428, 395] on button "Close" at bounding box center [394, 401] width 117 height 23
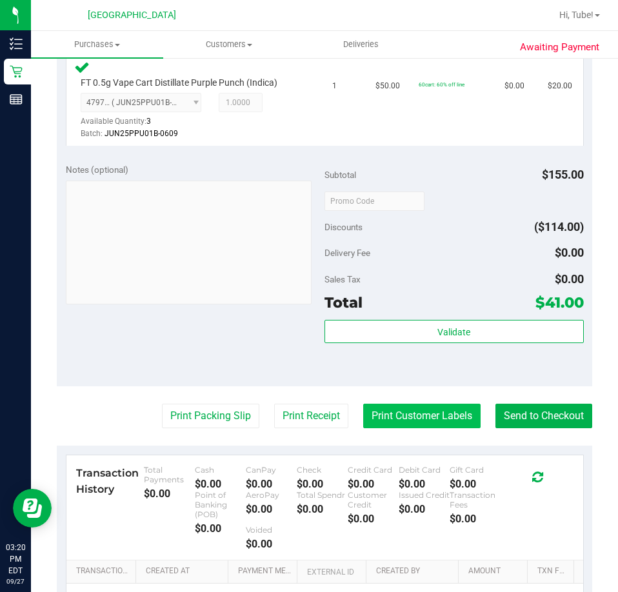
click at [431, 428] on button "Print Customer Labels" at bounding box center [421, 416] width 117 height 25
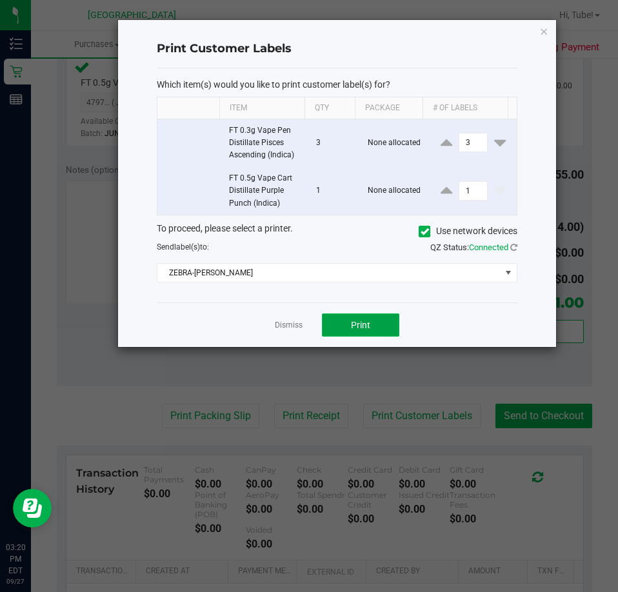
click at [366, 325] on span "Print" at bounding box center [360, 325] width 19 height 10
click at [541, 29] on icon "button" at bounding box center [544, 30] width 9 height 15
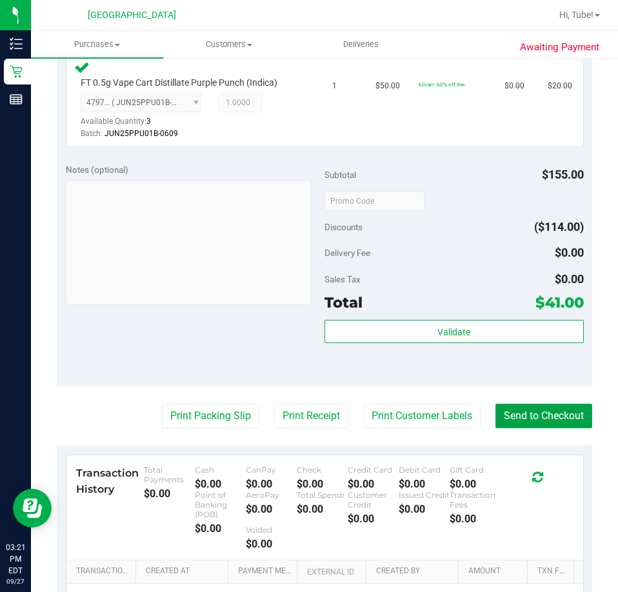
drag, startPoint x: 553, startPoint y: 430, endPoint x: 495, endPoint y: 408, distance: 62.3
click at [553, 428] on button "Send to Checkout" at bounding box center [543, 416] width 97 height 25
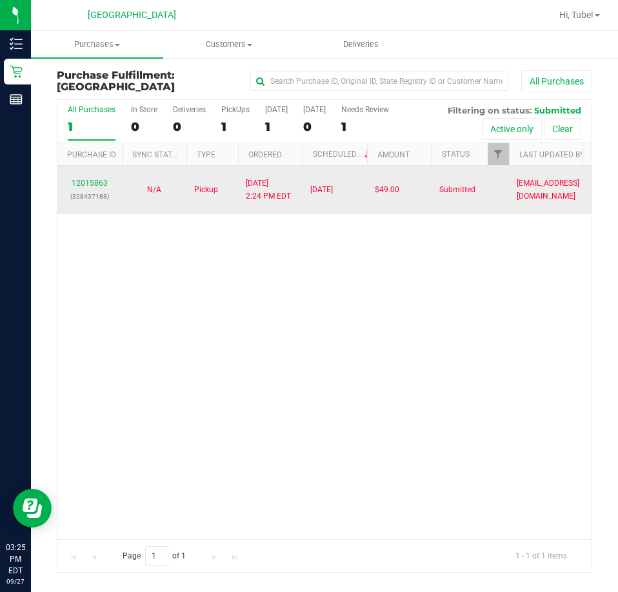
click at [314, 172] on td "[DATE]" at bounding box center [334, 190] width 64 height 48
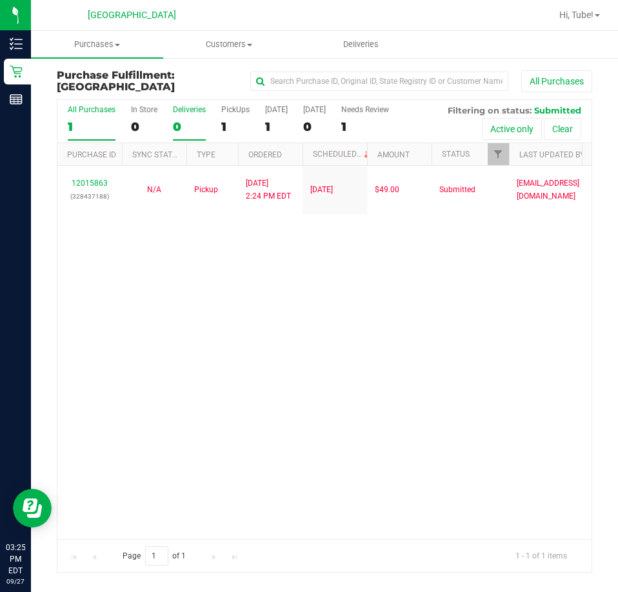
click at [175, 126] on div "0" at bounding box center [189, 126] width 33 height 15
click at [0, 0] on input "Deliveries 0" at bounding box center [0, 0] width 0 height 0
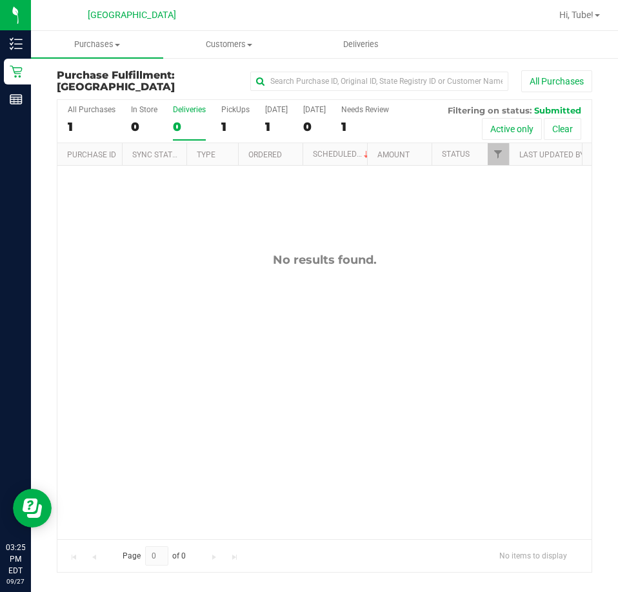
click at [128, 128] on div "All Purchases 1 In Store 0 Deliveries 0 PickUps 1 Today 1 Tomorrow 0 Needs Revi…" at bounding box center [324, 121] width 534 height 43
click at [124, 130] on div "All Purchases 1 In Store 0 Deliveries 0 PickUps 1 Today 1 Tomorrow 0 Needs Revi…" at bounding box center [324, 121] width 534 height 43
click at [143, 125] on div "0" at bounding box center [144, 126] width 26 height 15
click at [0, 0] on input "In Store 0" at bounding box center [0, 0] width 0 height 0
drag, startPoint x: 208, startPoint y: 127, endPoint x: 221, endPoint y: 125, distance: 12.4
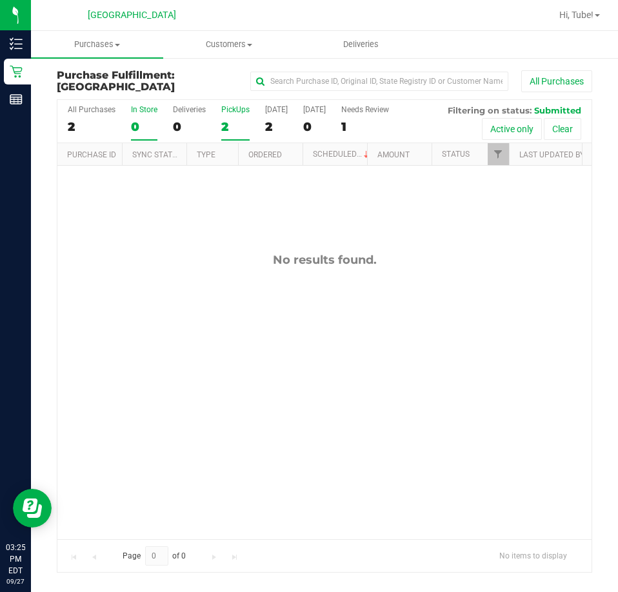
click at [213, 126] on div "All Purchases 2 In Store 0 Deliveries 0 PickUps 2 Today 2 Tomorrow 0 Needs Revi…" at bounding box center [324, 121] width 534 height 43
click at [221, 125] on div "2" at bounding box center [235, 126] width 28 height 15
click at [0, 0] on input "PickUps 2" at bounding box center [0, 0] width 0 height 0
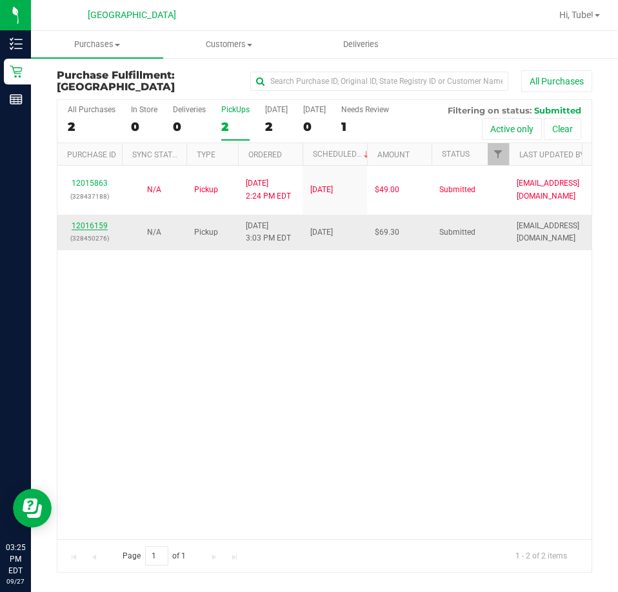
click at [90, 226] on link "12016159" at bounding box center [90, 225] width 36 height 9
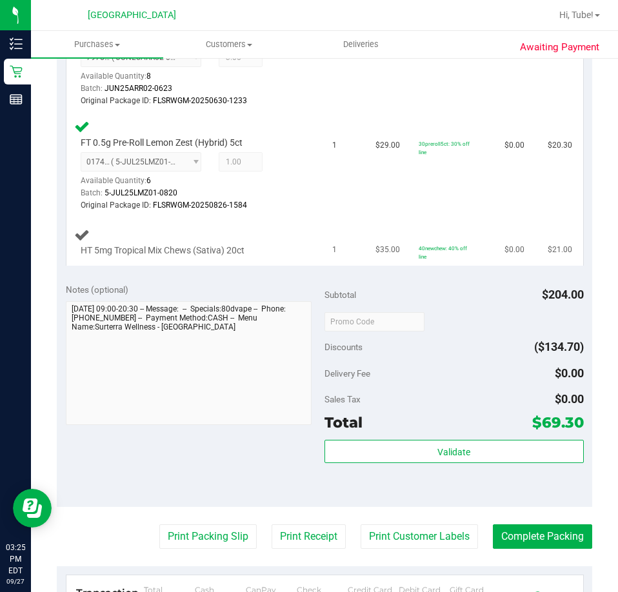
scroll to position [580, 0]
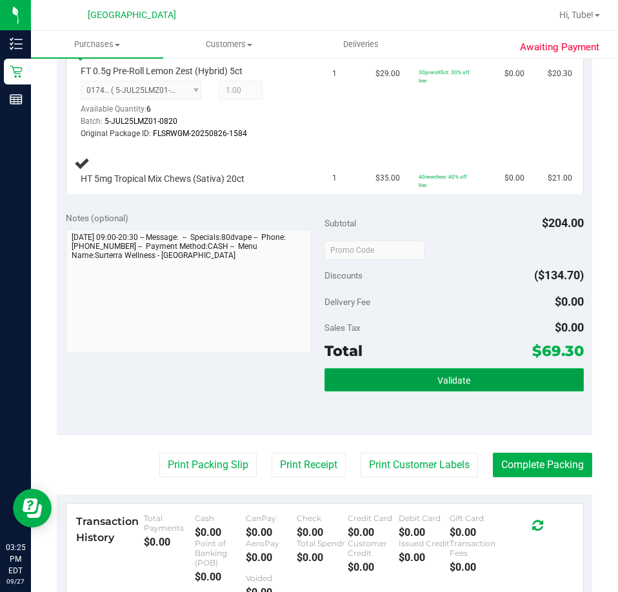
click at [402, 386] on button "Validate" at bounding box center [453, 379] width 259 height 23
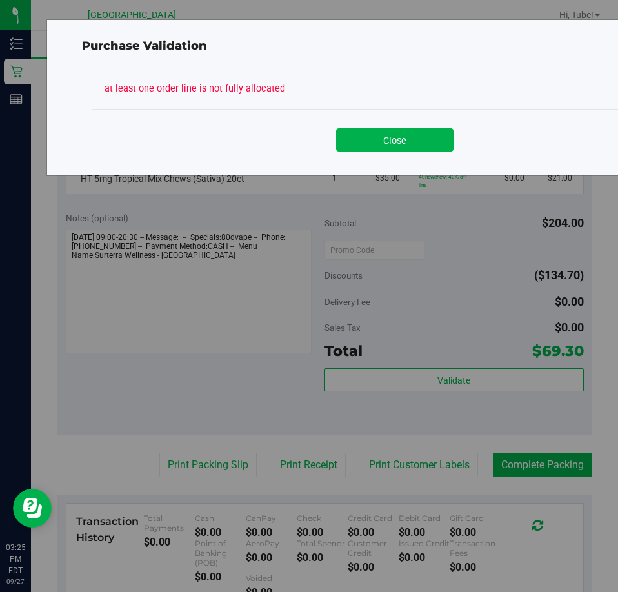
click at [342, 139] on button "Close" at bounding box center [394, 139] width 117 height 23
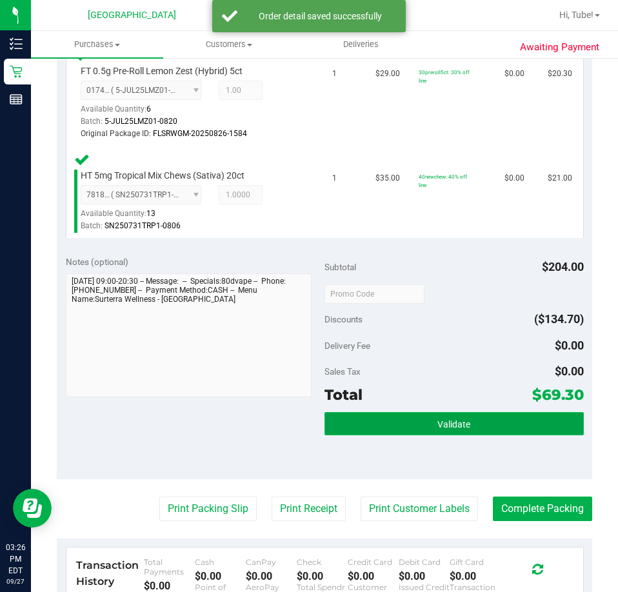
click at [408, 413] on button "Validate" at bounding box center [453, 423] width 259 height 23
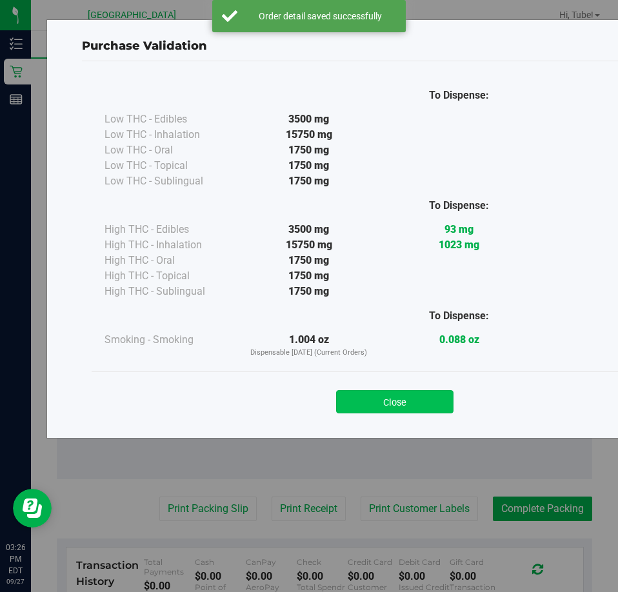
click at [413, 395] on button "Close" at bounding box center [394, 401] width 117 height 23
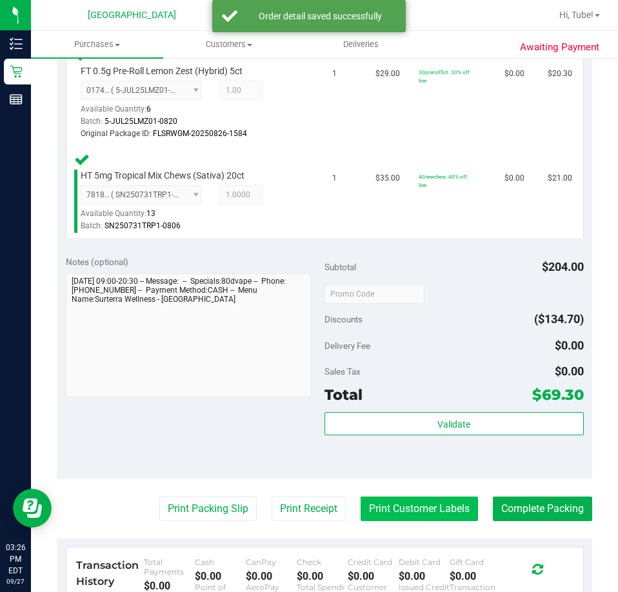
click at [380, 502] on button "Print Customer Labels" at bounding box center [418, 509] width 117 height 25
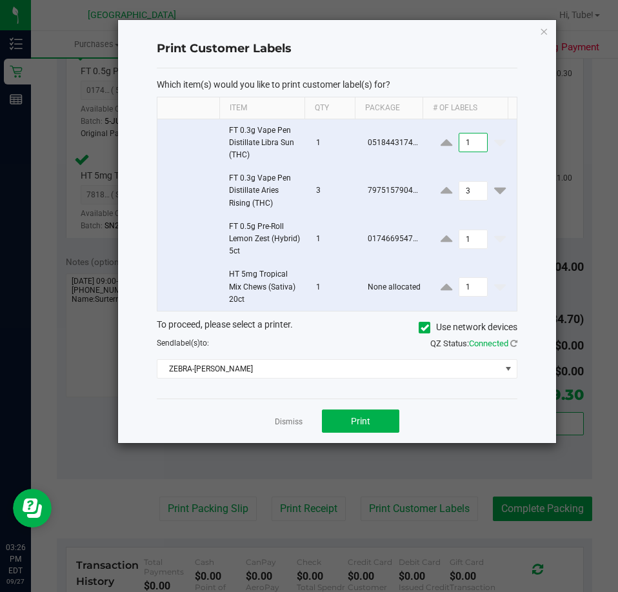
click at [476, 139] on input "1" at bounding box center [473, 142] width 28 height 18
click at [545, 30] on icon "button" at bounding box center [544, 30] width 9 height 15
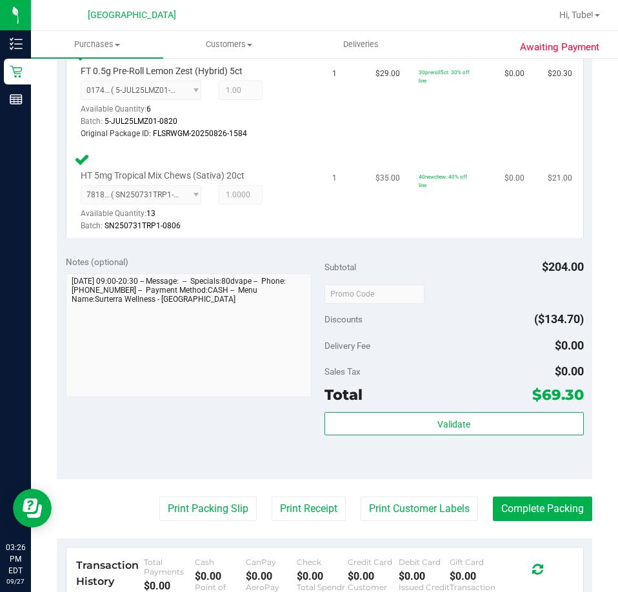
drag, startPoint x: 408, startPoint y: 501, endPoint x: 399, endPoint y: 205, distance: 296.1
click at [409, 489] on purchase-details "Back Edit Purchase Cancel Purchase View Profile # 12016159 BioTrack ID: - Submi…" at bounding box center [324, 151] width 535 height 1325
click at [385, 504] on button "Print Customer Labels" at bounding box center [418, 509] width 117 height 25
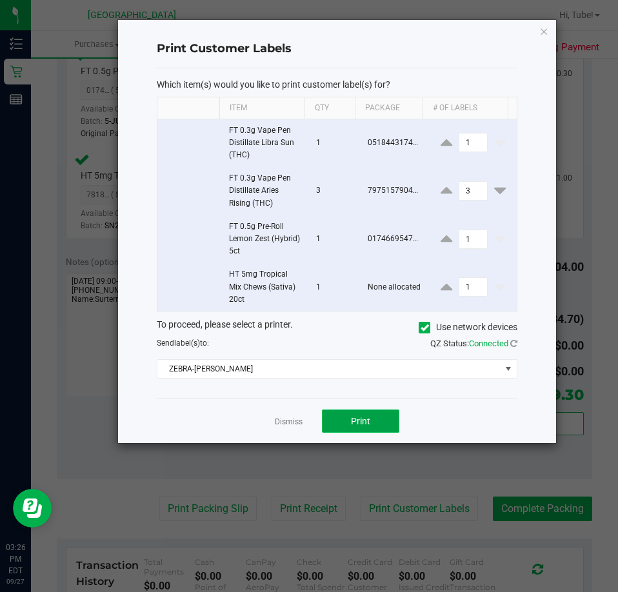
click at [380, 413] on button "Print" at bounding box center [360, 420] width 77 height 23
click at [538, 29] on div "Print Customer Labels Which item(s) would you like to print customer label(s) f…" at bounding box center [337, 231] width 438 height 423
click at [545, 32] on icon "button" at bounding box center [544, 30] width 9 height 15
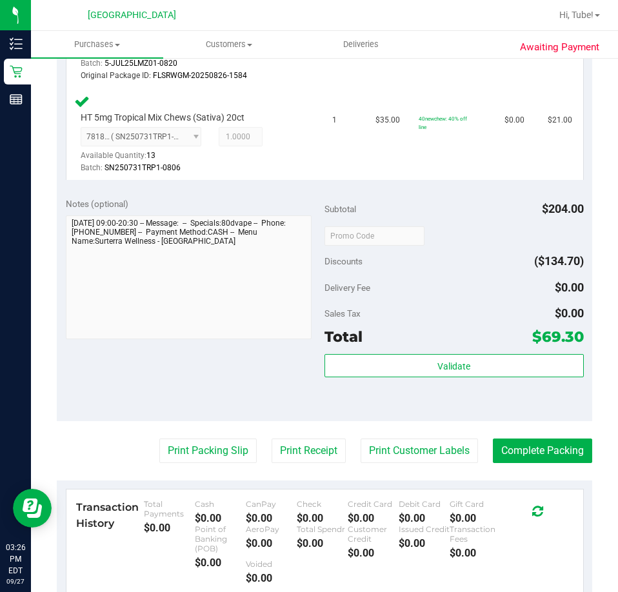
scroll to position [829, 0]
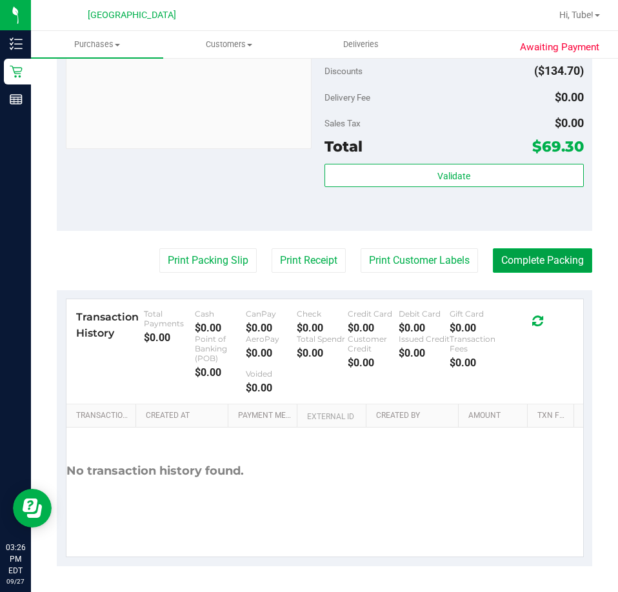
click at [524, 261] on button "Complete Packing" at bounding box center [542, 260] width 99 height 25
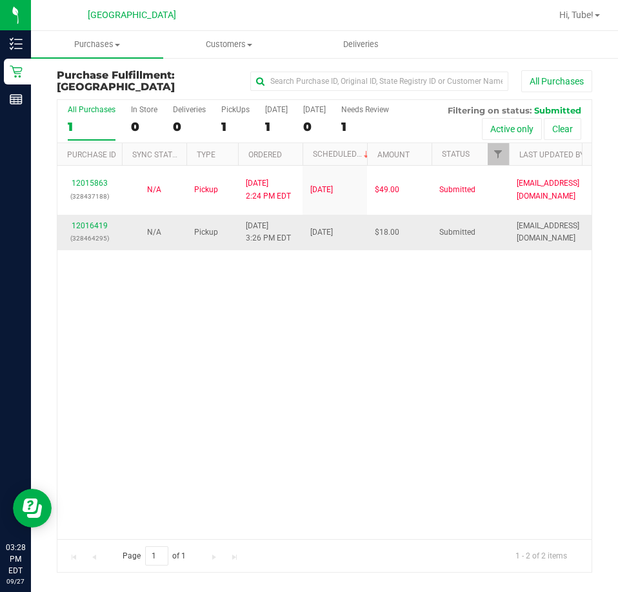
click at [91, 217] on td "12016419 (328464295)" at bounding box center [89, 232] width 64 height 35
click at [106, 224] on link "12016419" at bounding box center [90, 225] width 36 height 9
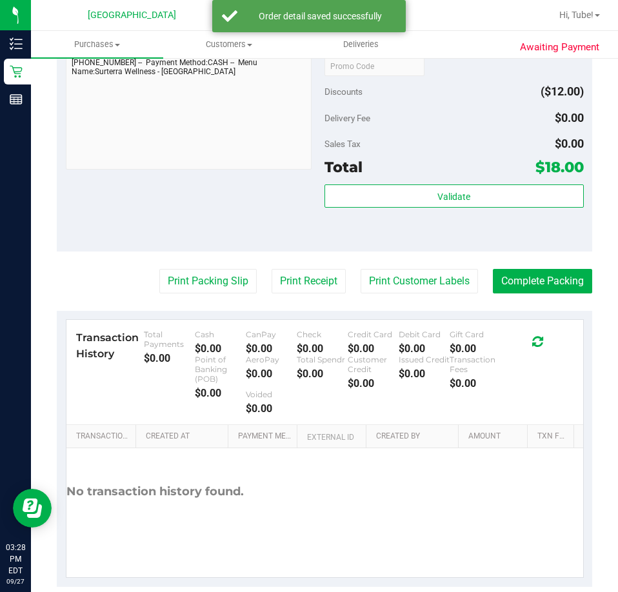
scroll to position [515, 0]
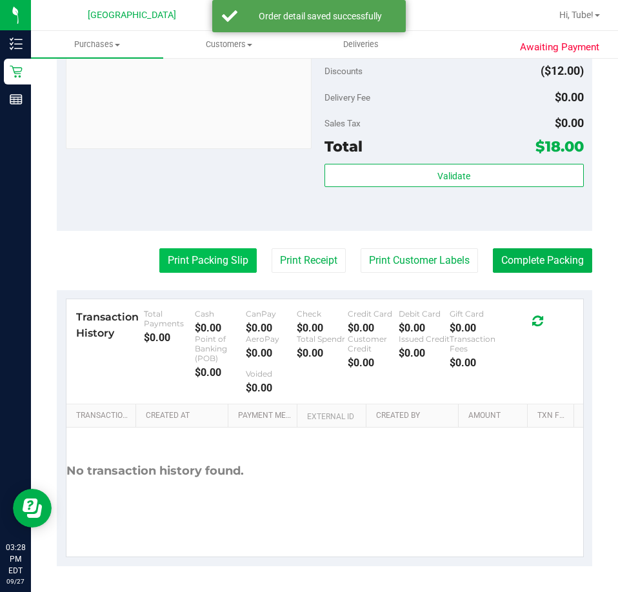
click at [186, 251] on button "Print Packing Slip" at bounding box center [207, 260] width 97 height 25
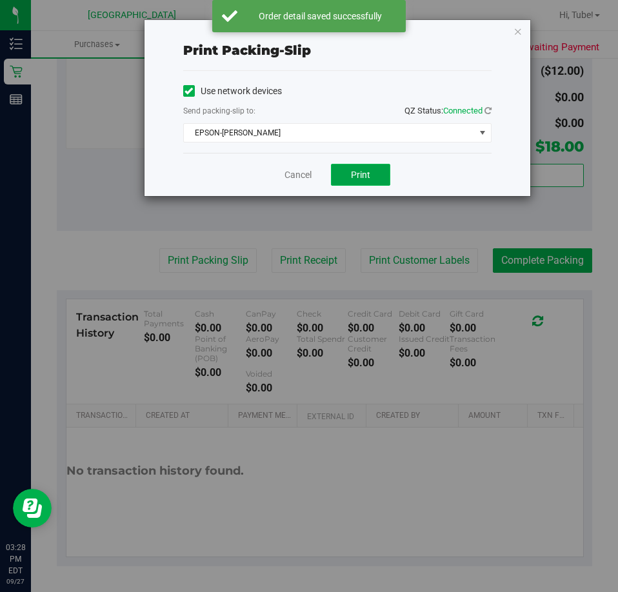
click at [366, 168] on button "Print" at bounding box center [360, 175] width 59 height 22
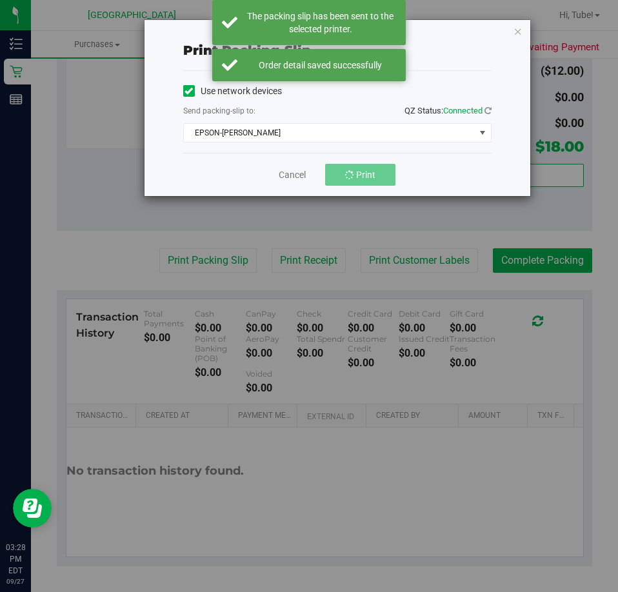
click at [524, 34] on div "Print packing-slip Use network devices Send packing-slip to: QZ Status: Connect…" at bounding box center [337, 108] width 386 height 176
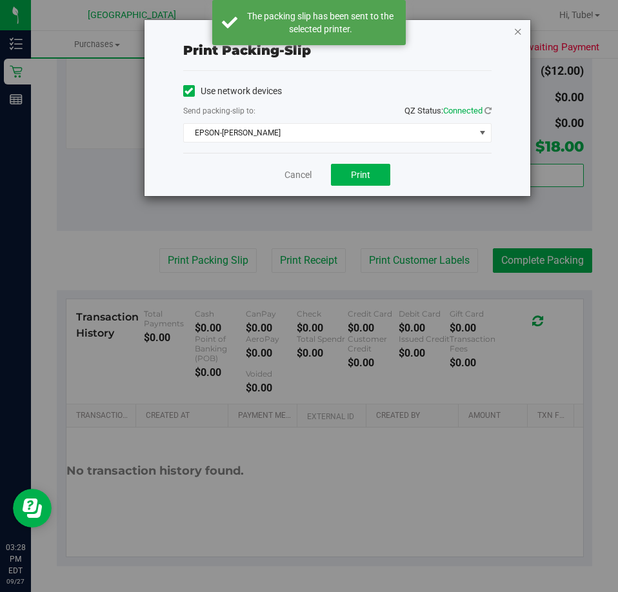
click at [518, 34] on icon "button" at bounding box center [517, 30] width 9 height 15
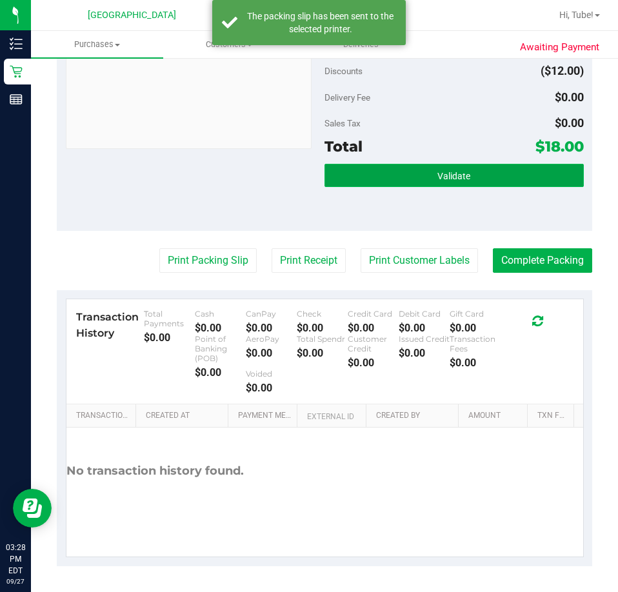
click at [505, 176] on button "Validate" at bounding box center [453, 175] width 259 height 23
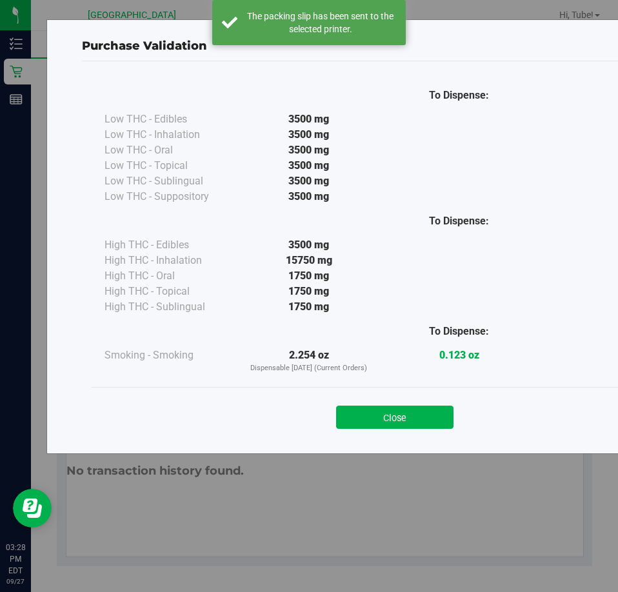
click at [366, 454] on div "Purchase Validation To Dispense: Low THC - Edibles 3500 mg" at bounding box center [313, 296] width 627 height 592
click at [374, 428] on button "Close" at bounding box center [394, 417] width 117 height 23
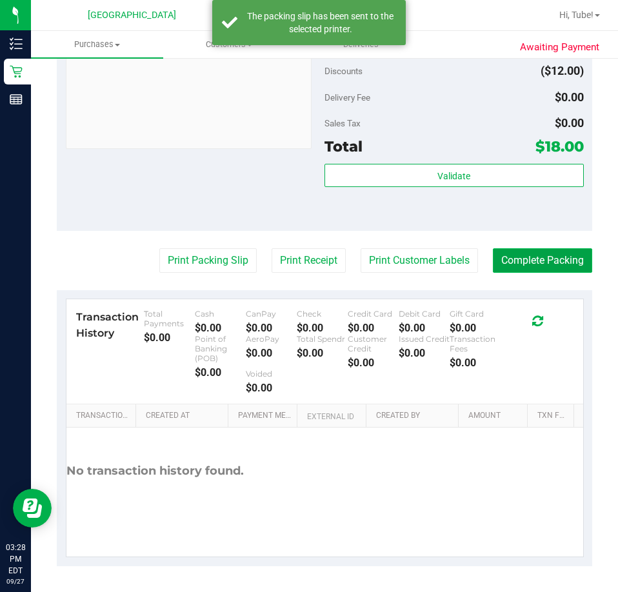
click at [562, 254] on button "Complete Packing" at bounding box center [542, 260] width 99 height 25
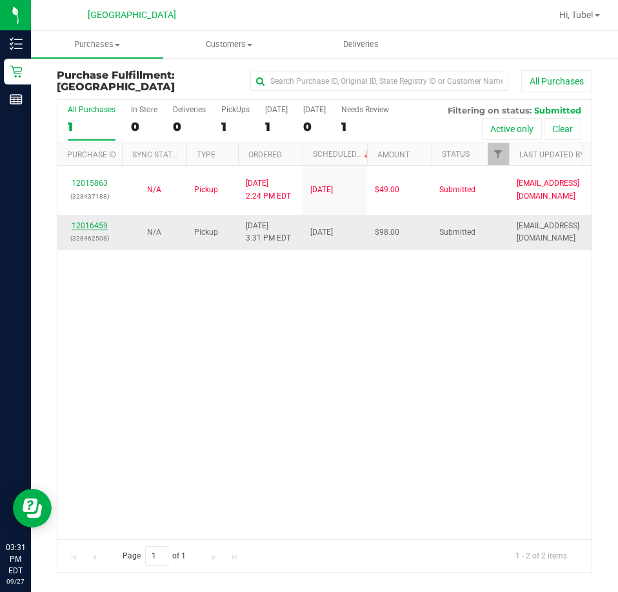
click at [95, 223] on link "12016459" at bounding box center [90, 225] width 36 height 9
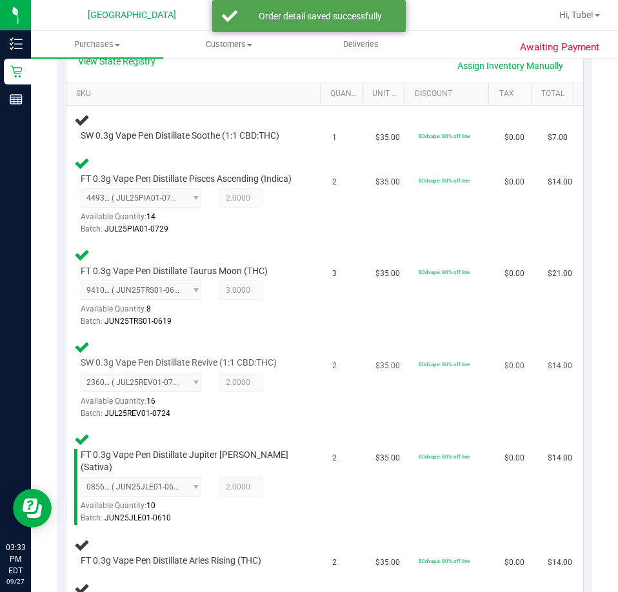
scroll to position [322, 0]
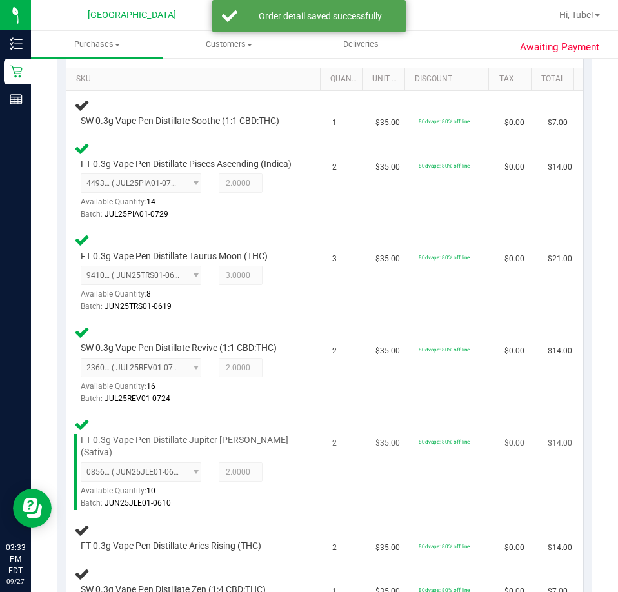
drag, startPoint x: 387, startPoint y: 465, endPoint x: 281, endPoint y: 442, distance: 108.3
click at [281, 442] on div "FT 0.3g Vape Pen Distillate Jupiter Leo (Sativa) 0856617159616786 ( JUN25JLE01-…" at bounding box center [195, 464] width 243 height 94
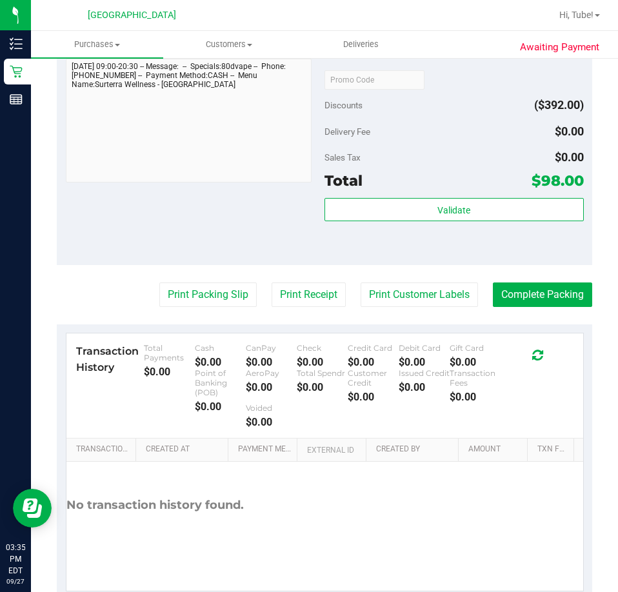
scroll to position [1161, 0]
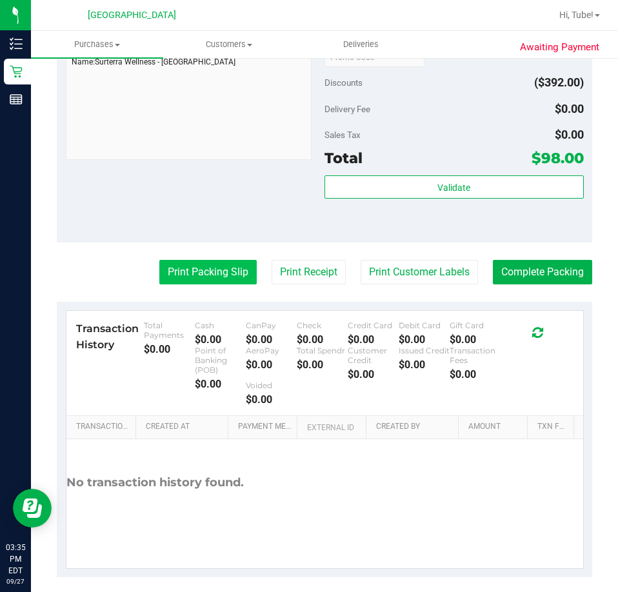
click at [221, 273] on button "Print Packing Slip" at bounding box center [207, 272] width 97 height 25
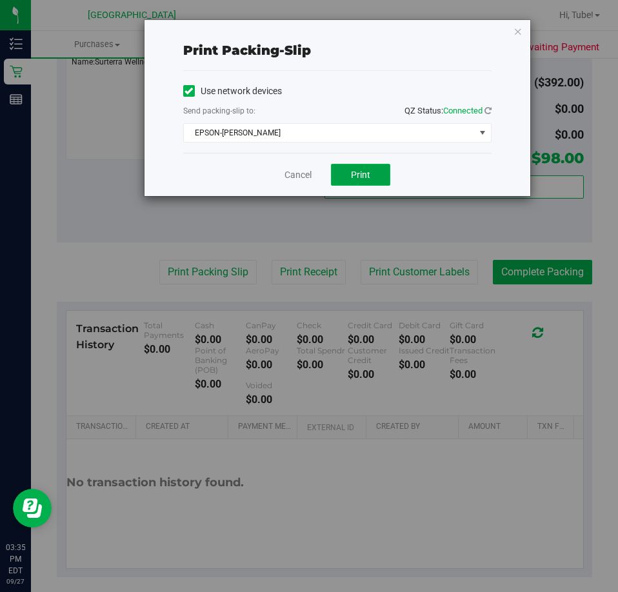
click at [346, 171] on button "Print" at bounding box center [360, 175] width 59 height 22
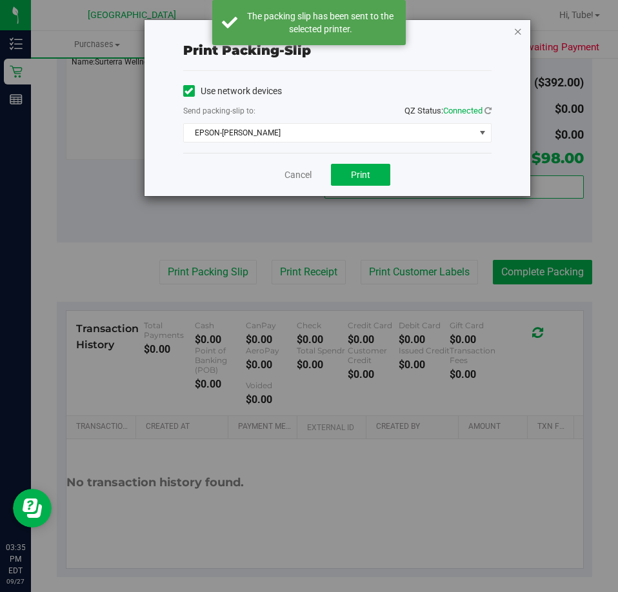
click at [522, 34] on icon "button" at bounding box center [517, 30] width 9 height 15
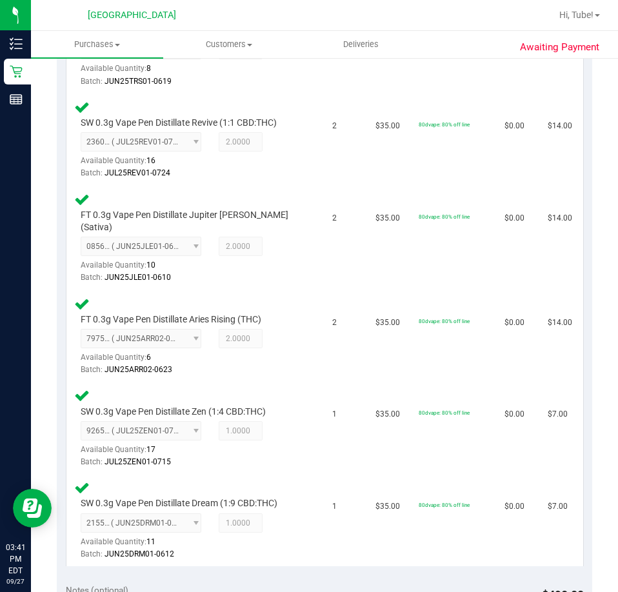
scroll to position [591, 0]
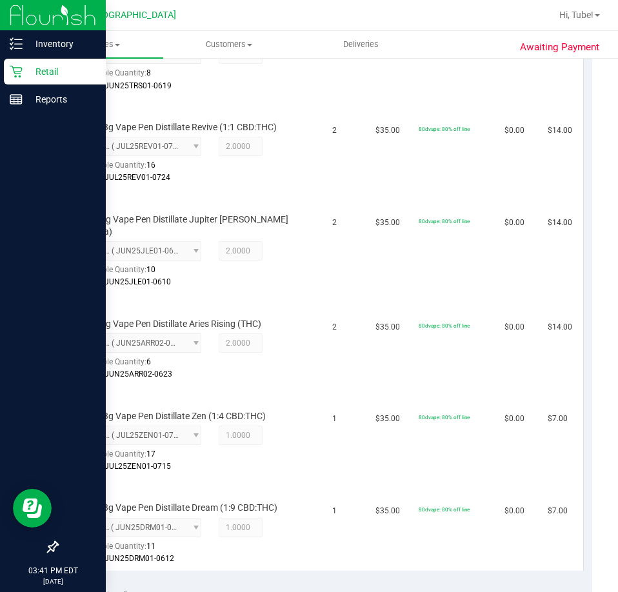
click at [8, 66] on div "Retail" at bounding box center [55, 72] width 102 height 26
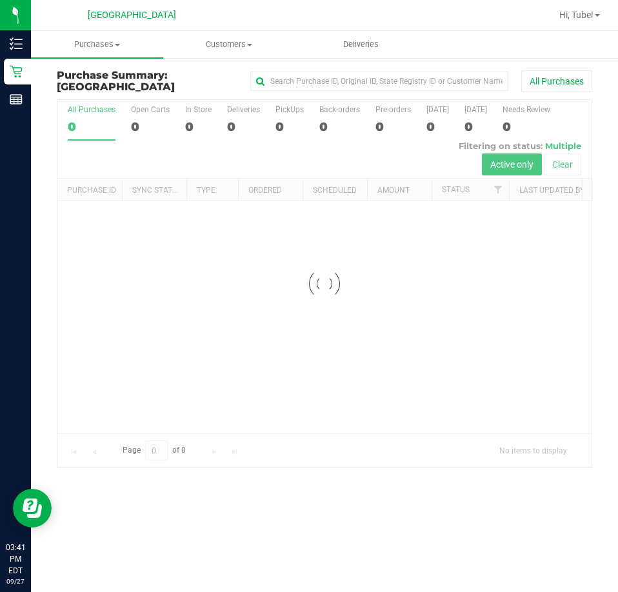
click at [155, 133] on div at bounding box center [324, 283] width 534 height 367
drag, startPoint x: 210, startPoint y: 117, endPoint x: 180, endPoint y: 120, distance: 29.8
click at [199, 117] on div at bounding box center [324, 283] width 534 height 367
click at [200, 119] on div at bounding box center [324, 283] width 534 height 367
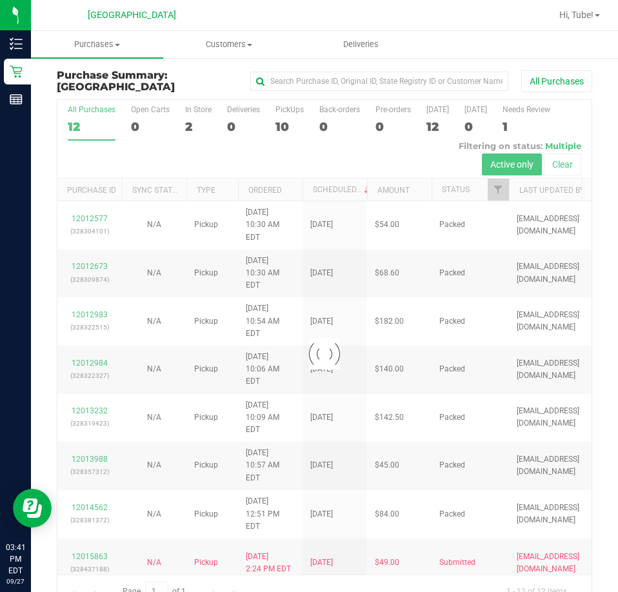
click at [193, 124] on div at bounding box center [324, 353] width 534 height 507
click at [188, 124] on div at bounding box center [324, 353] width 534 height 507
click at [190, 121] on div at bounding box center [324, 353] width 534 height 507
click at [187, 123] on div at bounding box center [324, 353] width 534 height 507
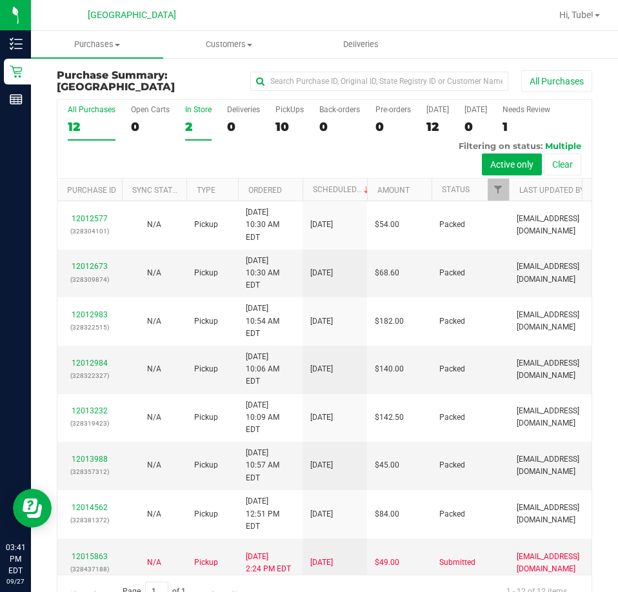
click at [188, 124] on div "2" at bounding box center [198, 126] width 26 height 15
click at [0, 0] on input "In Store 2" at bounding box center [0, 0] width 0 height 0
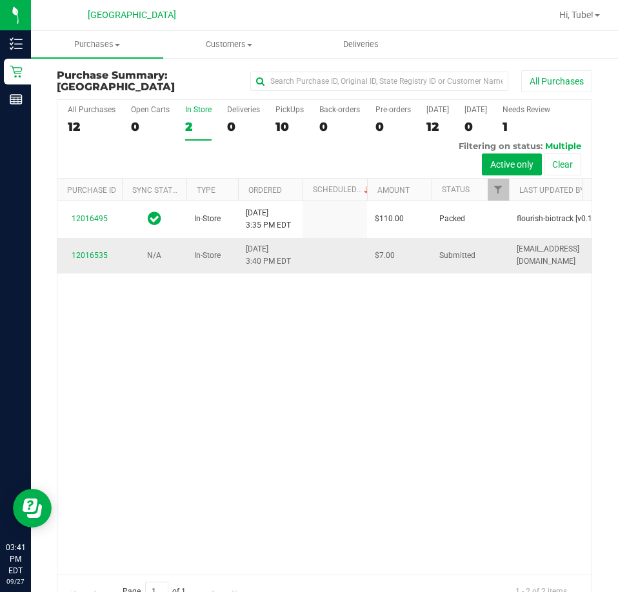
click at [97, 246] on td "12016535" at bounding box center [89, 255] width 64 height 35
click at [100, 251] on link "12016535" at bounding box center [90, 255] width 36 height 9
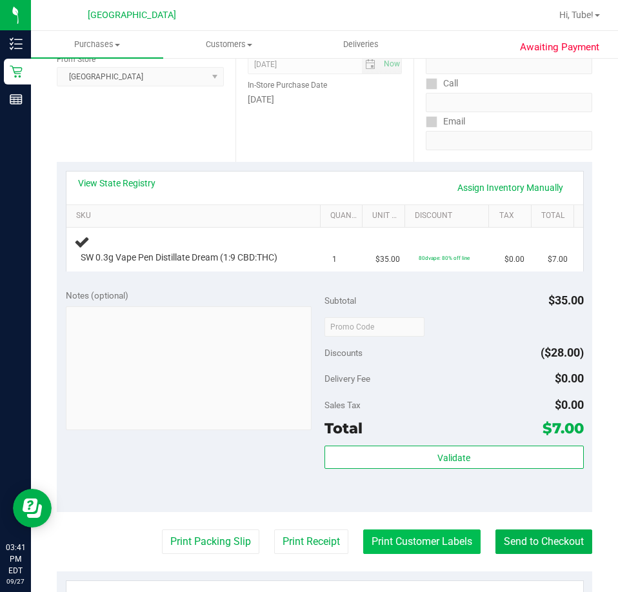
scroll to position [322, 0]
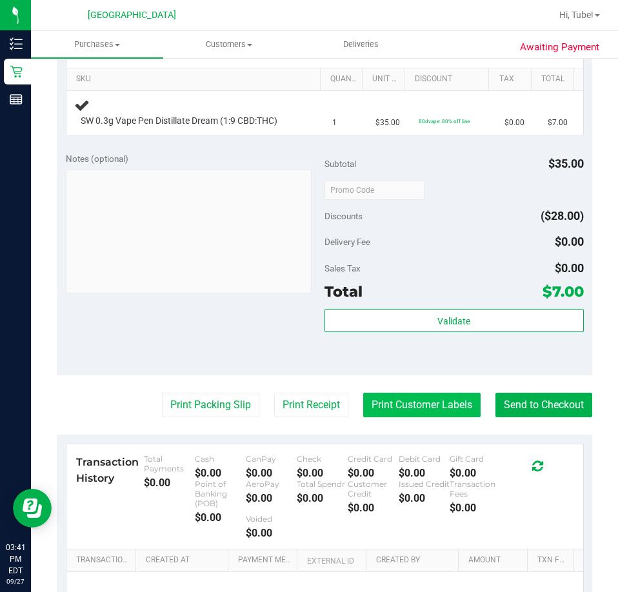
click at [428, 411] on button "Print Customer Labels" at bounding box center [421, 405] width 117 height 25
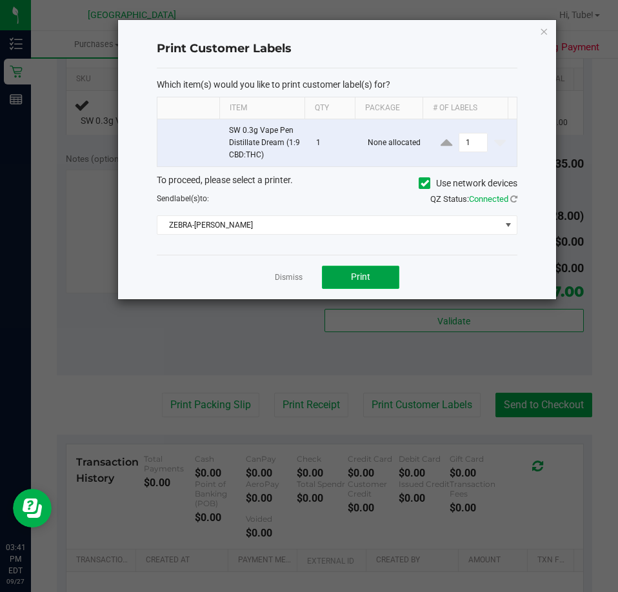
click at [364, 284] on button "Print" at bounding box center [360, 277] width 77 height 23
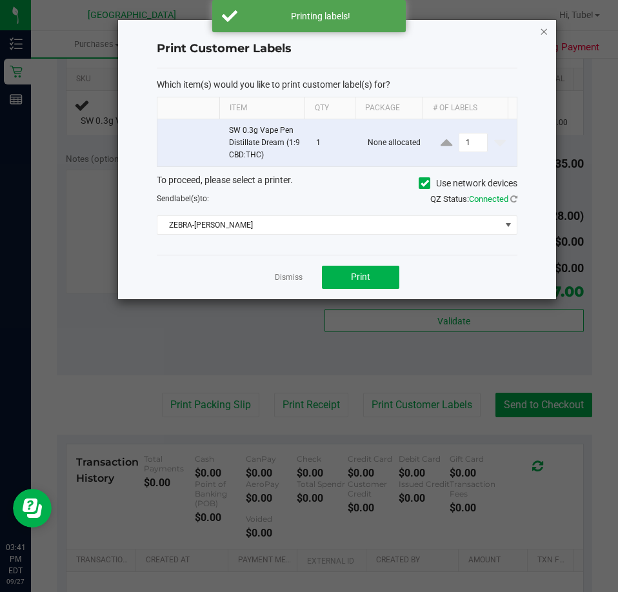
click at [547, 31] on icon "button" at bounding box center [544, 30] width 9 height 15
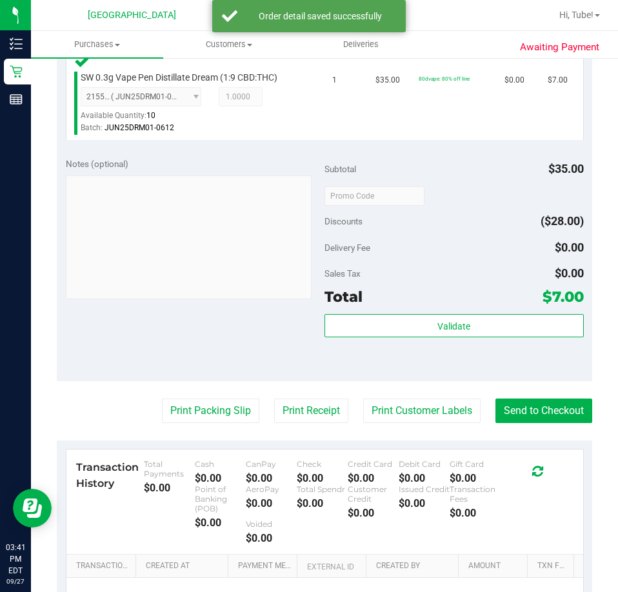
scroll to position [451, 0]
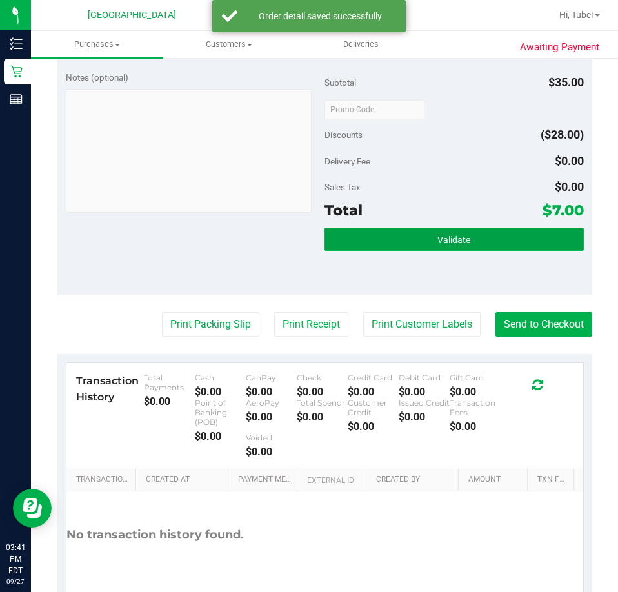
click at [508, 232] on button "Validate" at bounding box center [453, 239] width 259 height 23
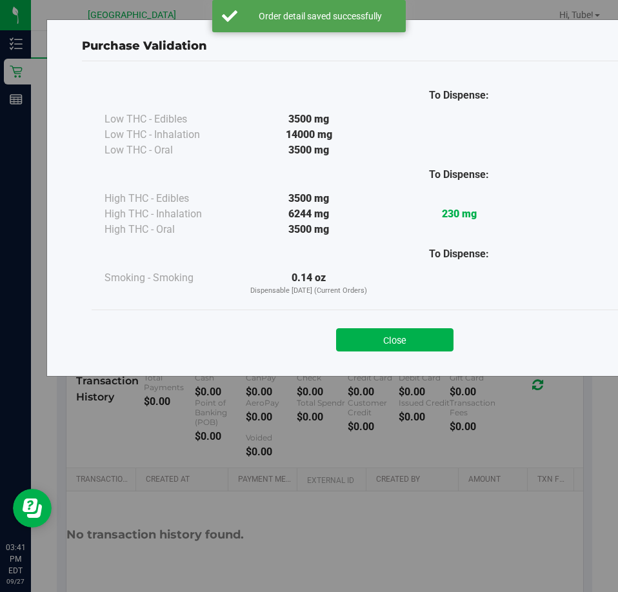
drag, startPoint x: 395, startPoint y: 353, endPoint x: 394, endPoint y: 346, distance: 7.8
click at [395, 350] on div "Close" at bounding box center [395, 336] width 606 height 52
click at [394, 342] on button "Close" at bounding box center [394, 339] width 117 height 23
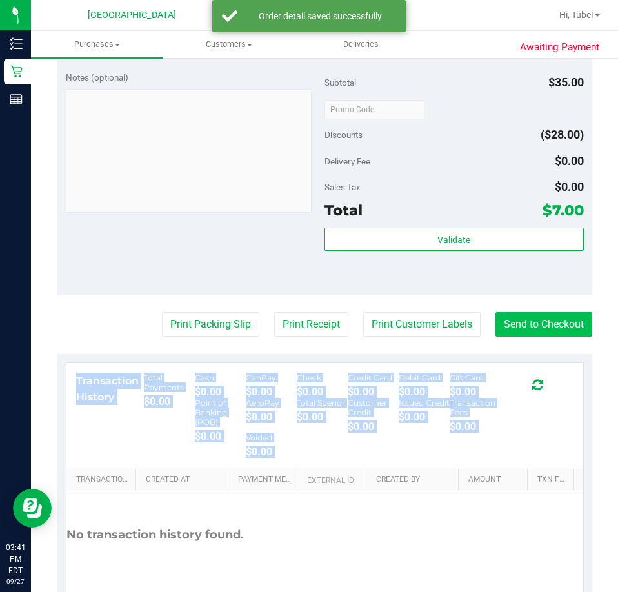
drag, startPoint x: 587, startPoint y: 338, endPoint x: 564, endPoint y: 328, distance: 25.1
click at [564, 328] on div "Awaiting Payment Back Edit Purchase Cancel Purchase View Profile # 12016535 Bio…" at bounding box center [324, 130] width 587 height 1050
click at [543, 326] on button "Send to Checkout" at bounding box center [543, 324] width 97 height 25
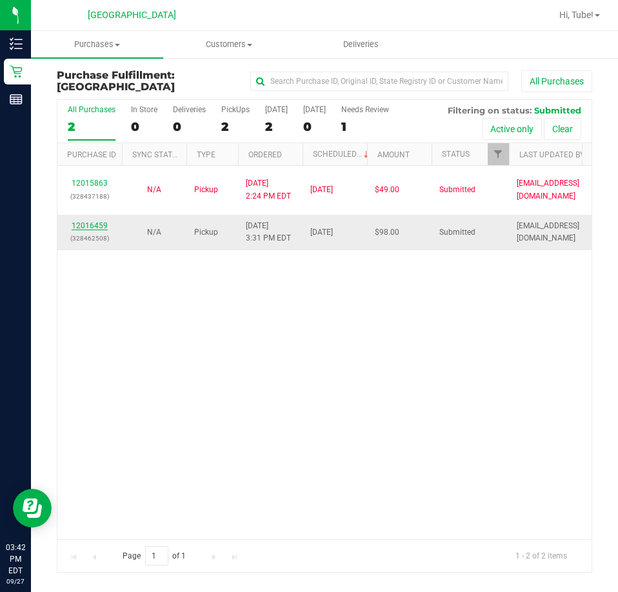
drag, startPoint x: 108, startPoint y: 228, endPoint x: 92, endPoint y: 228, distance: 16.8
click at [107, 228] on div "12016459 (328462508)" at bounding box center [89, 232] width 49 height 25
click at [92, 228] on link "12016459" at bounding box center [90, 225] width 36 height 9
click at [97, 221] on link "12016459" at bounding box center [90, 225] width 36 height 9
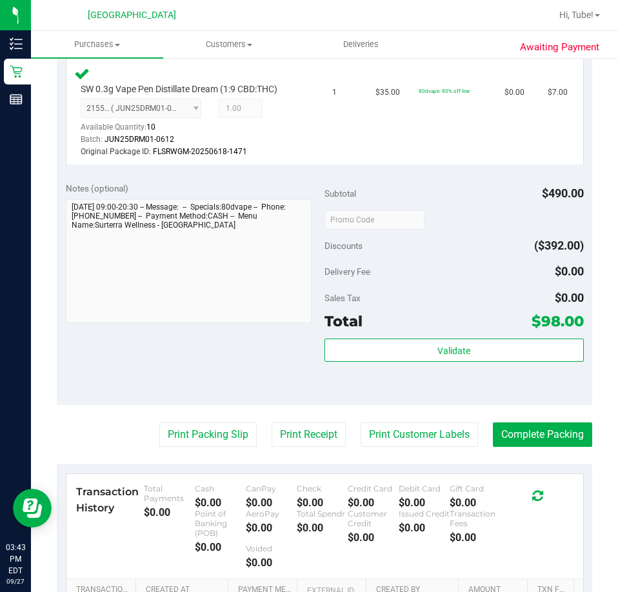
scroll to position [1225, 0]
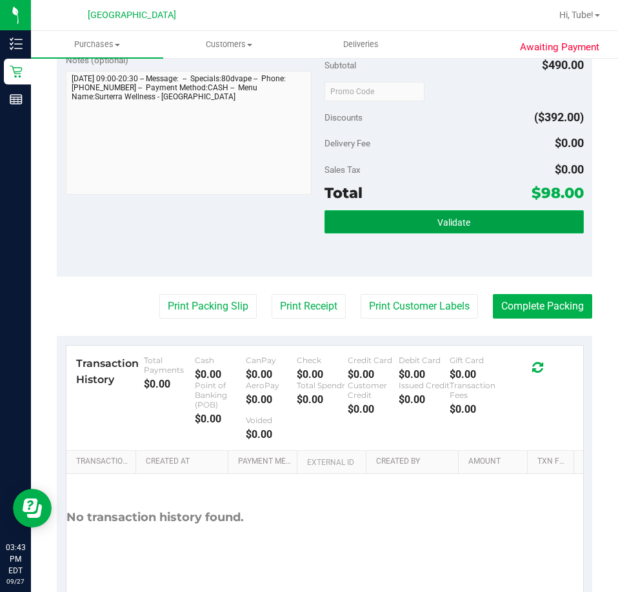
click at [451, 224] on span "Validate" at bounding box center [453, 222] width 33 height 10
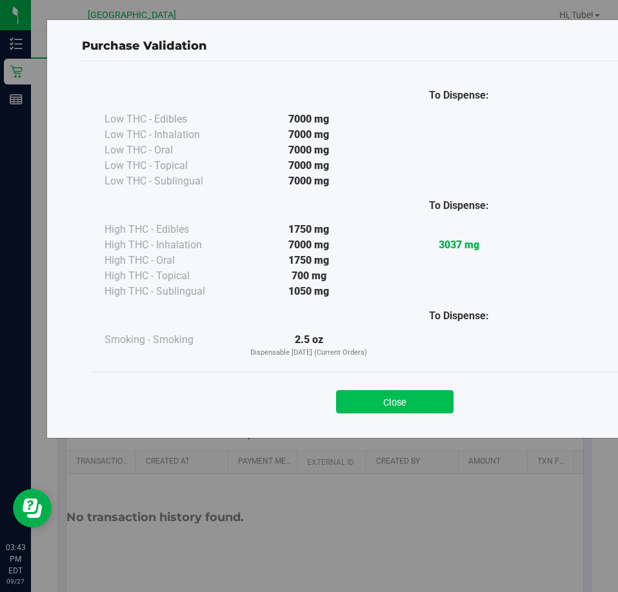
click at [411, 410] on button "Close" at bounding box center [394, 401] width 117 height 23
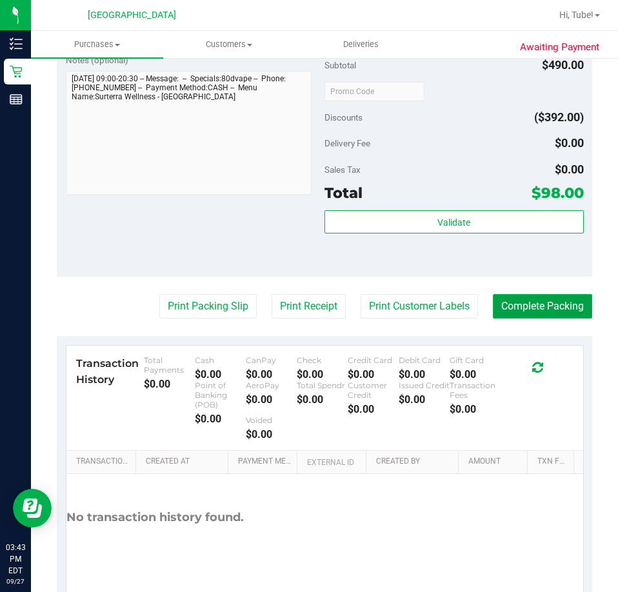
click at [512, 305] on button "Complete Packing" at bounding box center [542, 306] width 99 height 25
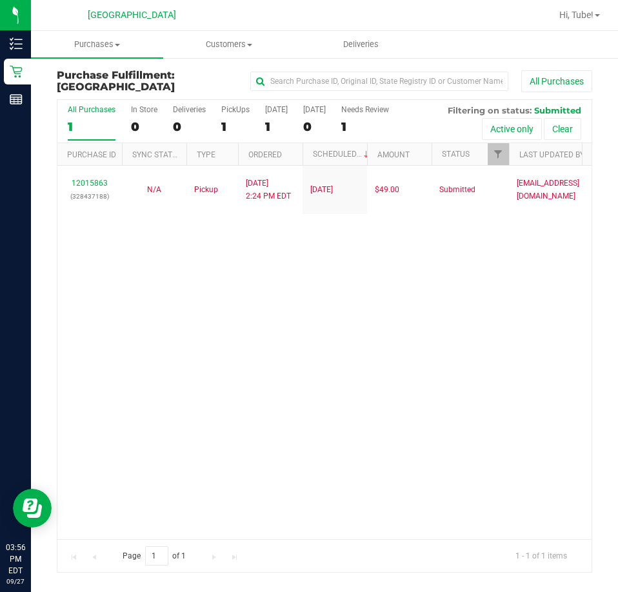
drag, startPoint x: 3, startPoint y: 348, endPoint x: 246, endPoint y: 351, distance: 243.1
click at [246, 351] on div "12015863 (328437188) N/A Pickup [DATE] 2:24 PM EDT 9/27/2025 $49.00 Submitted […" at bounding box center [324, 352] width 534 height 373
drag, startPoint x: 118, startPoint y: 308, endPoint x: 544, endPoint y: 491, distance: 464.2
click at [544, 491] on div "12015863 (328437188) N/A Pickup [DATE] 2:24 PM EDT 9/27/2025 $49.00 Submitted […" at bounding box center [324, 352] width 534 height 373
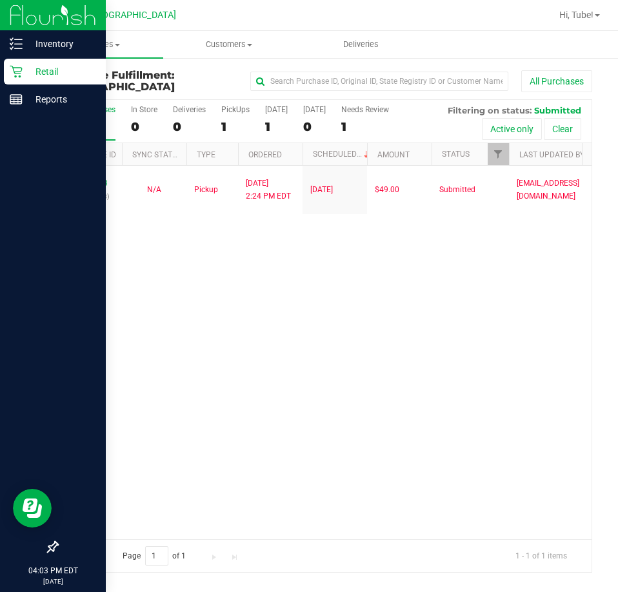
click at [27, 82] on div "Retail" at bounding box center [55, 72] width 102 height 26
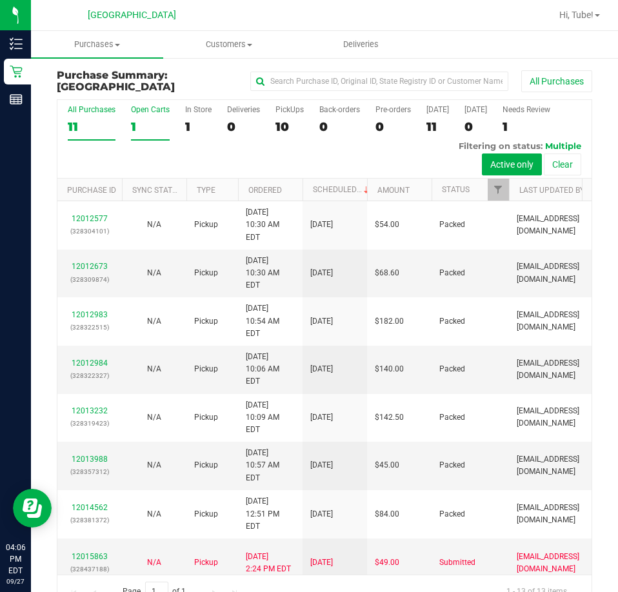
click at [148, 123] on div "1" at bounding box center [150, 126] width 39 height 15
click at [0, 0] on input "Open Carts 1" at bounding box center [0, 0] width 0 height 0
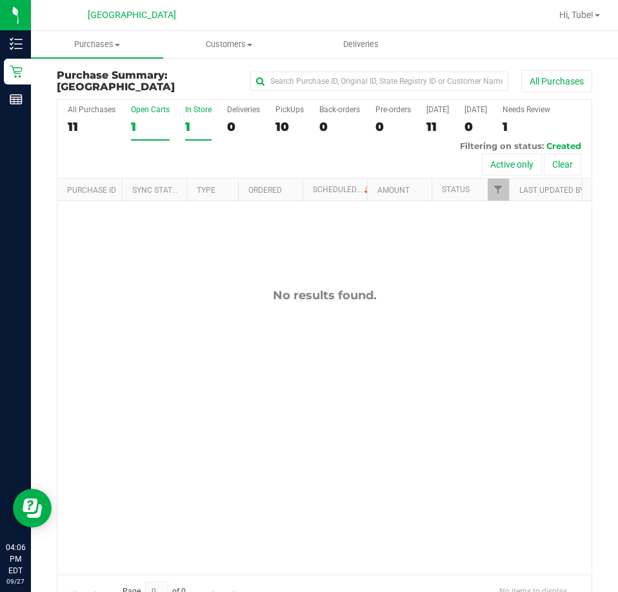
click at [188, 124] on div "1" at bounding box center [198, 126] width 26 height 15
click at [0, 0] on input "In Store 1" at bounding box center [0, 0] width 0 height 0
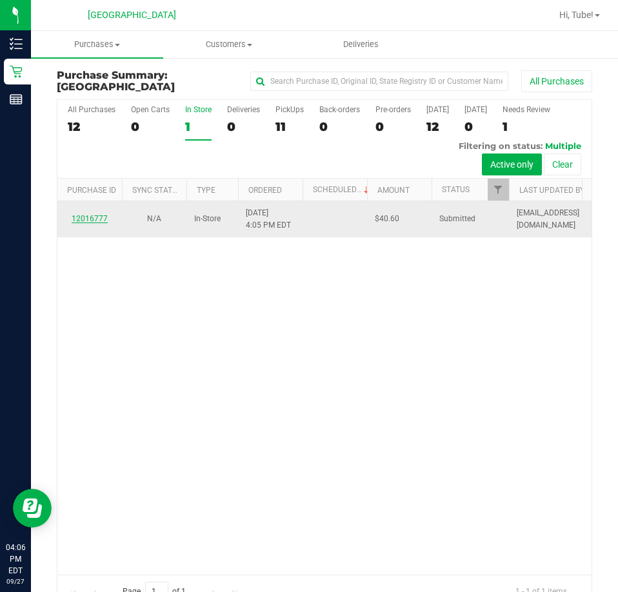
click at [94, 217] on link "12016777" at bounding box center [90, 218] width 36 height 9
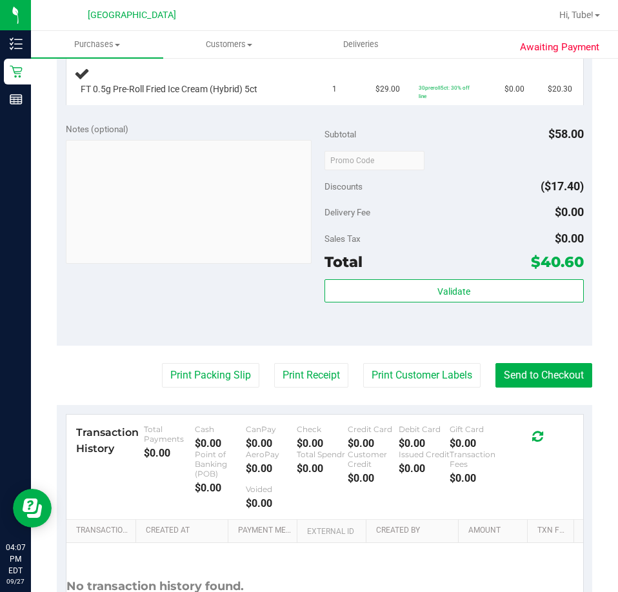
scroll to position [387, 0]
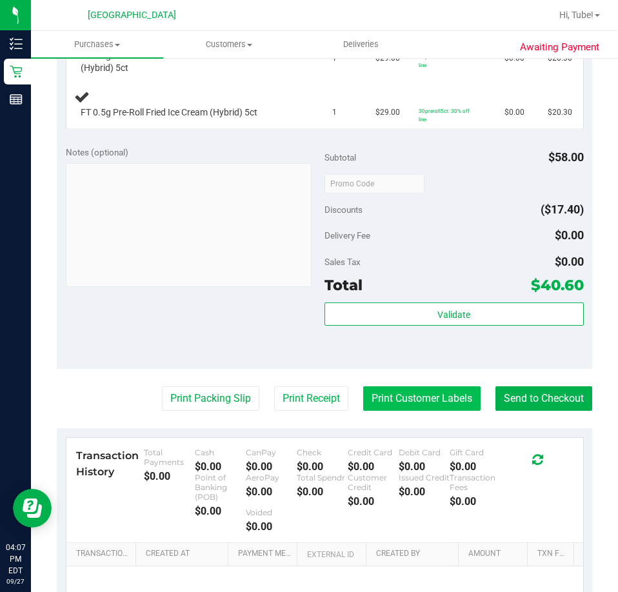
click at [428, 397] on button "Print Customer Labels" at bounding box center [421, 398] width 117 height 25
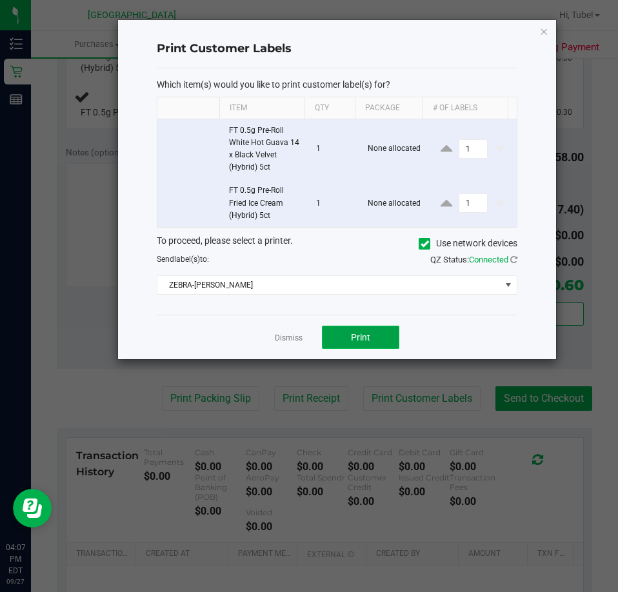
click at [359, 333] on span "Print" at bounding box center [360, 337] width 19 height 10
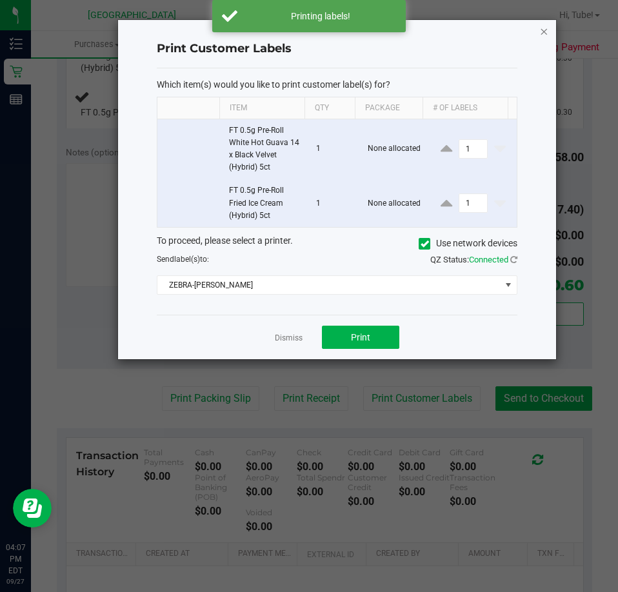
click at [546, 33] on icon "button" at bounding box center [544, 30] width 9 height 15
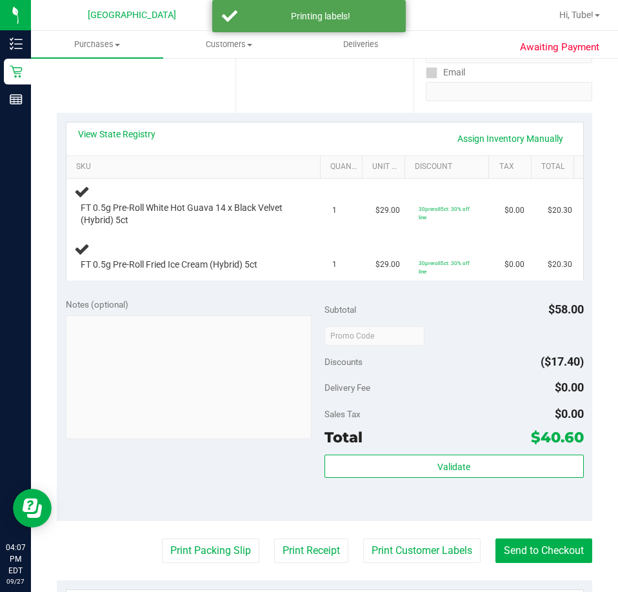
scroll to position [258, 0]
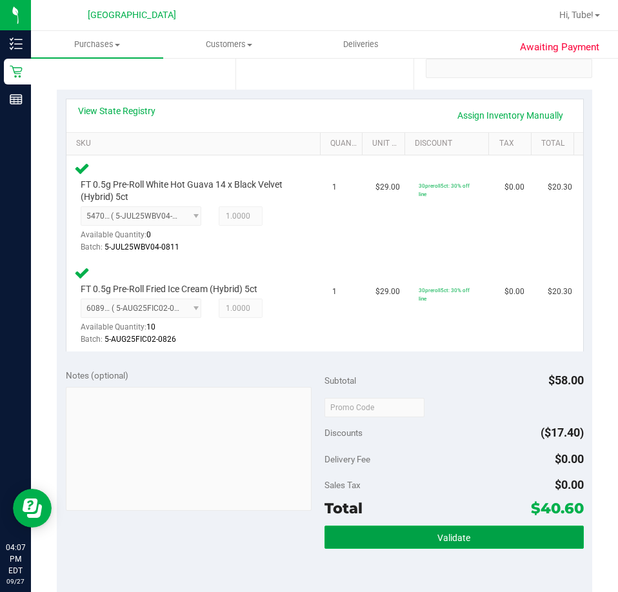
click at [437, 527] on button "Validate" at bounding box center [453, 537] width 259 height 23
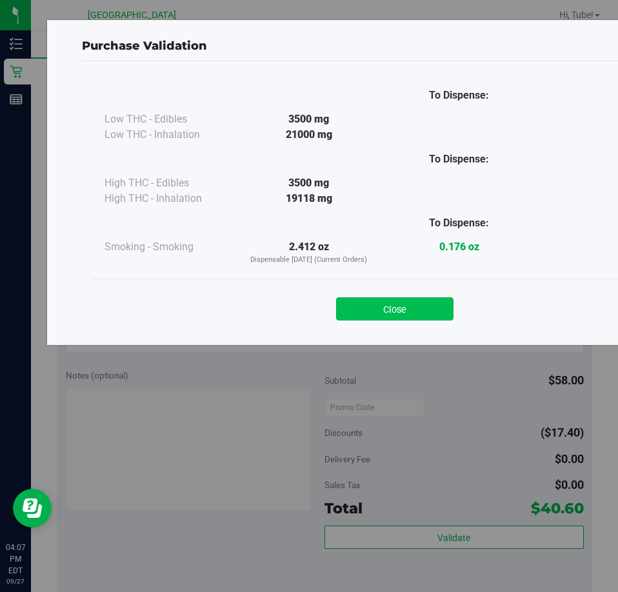
click at [388, 317] on button "Close" at bounding box center [394, 308] width 117 height 23
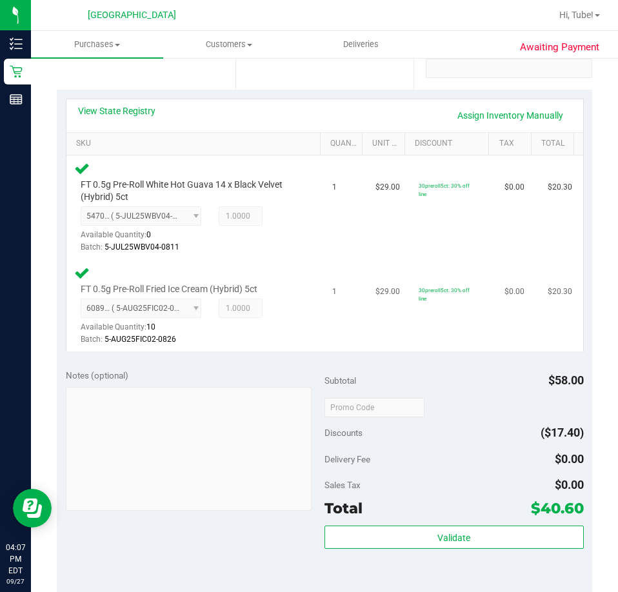
click at [388, 310] on td "$29.00" at bounding box center [389, 306] width 43 height 92
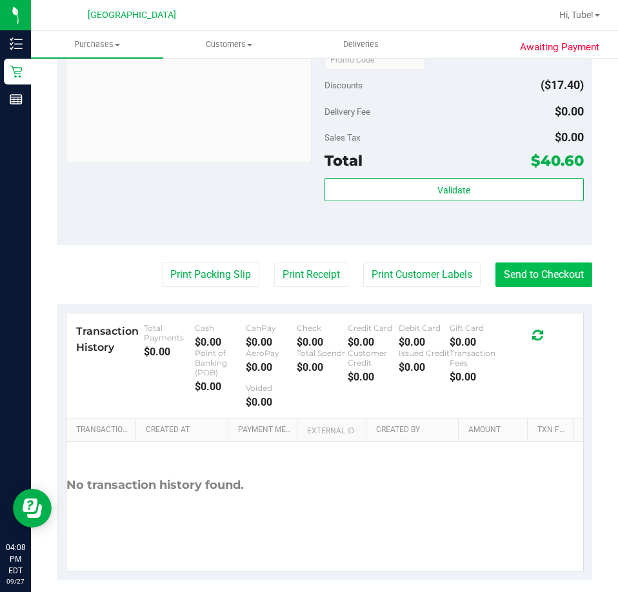
scroll to position [620, 0]
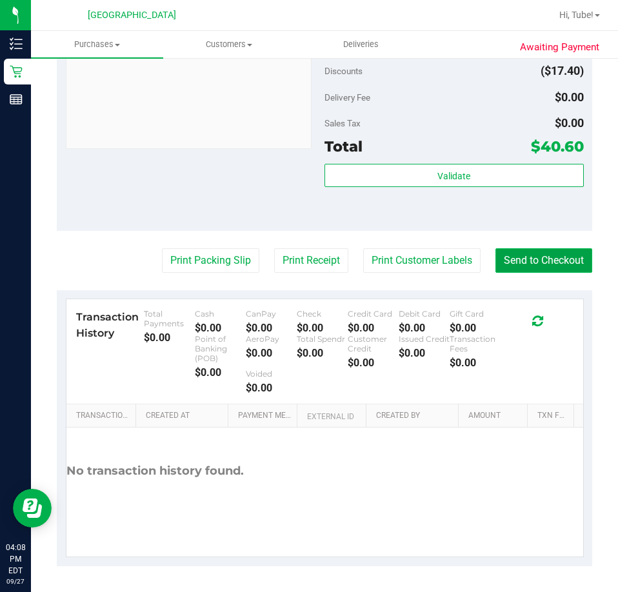
click at [518, 270] on button "Send to Checkout" at bounding box center [543, 260] width 97 height 25
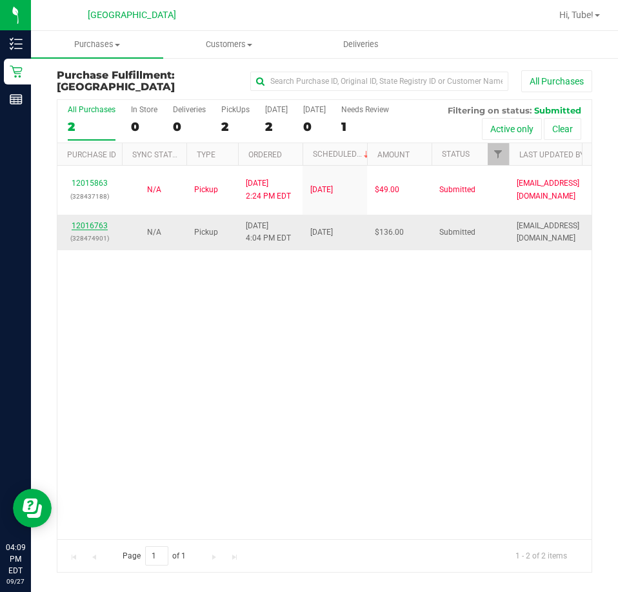
click at [84, 228] on link "12016763" at bounding box center [90, 225] width 36 height 9
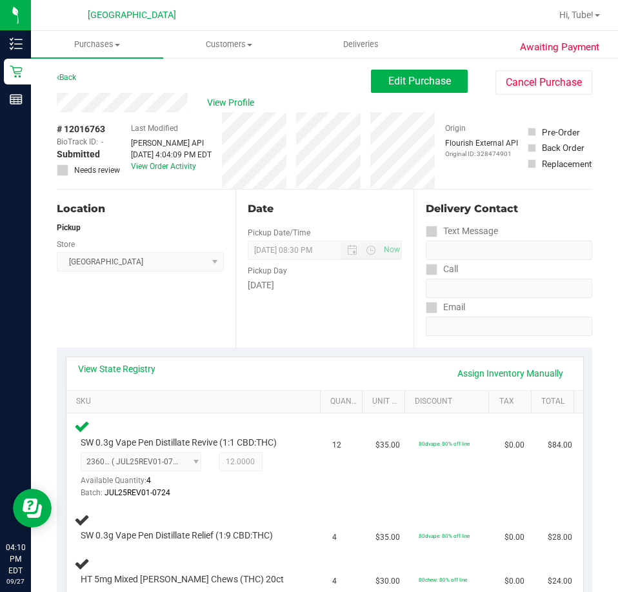
scroll to position [64, 0]
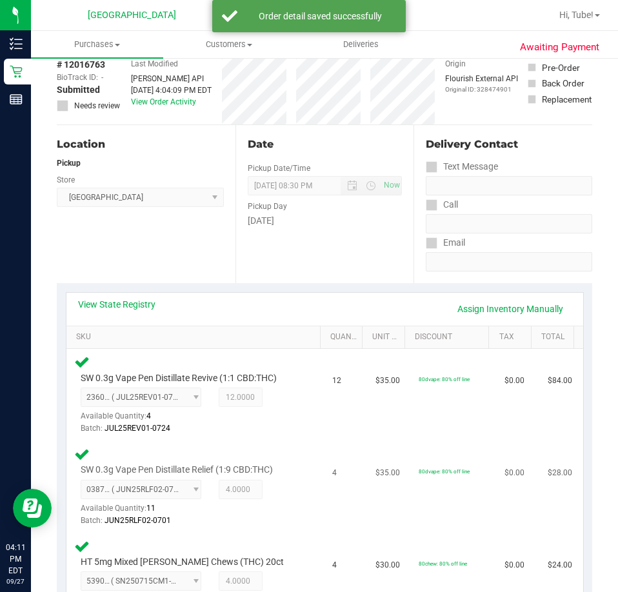
drag, startPoint x: 252, startPoint y: 386, endPoint x: 310, endPoint y: 458, distance: 91.7
drag, startPoint x: 310, startPoint y: 458, endPoint x: 128, endPoint y: 244, distance: 280.9
click at [128, 244] on div "Location Pickup Store Orange Park WC Select Store Bonita Springs WC Boynton Bea…" at bounding box center [146, 204] width 179 height 158
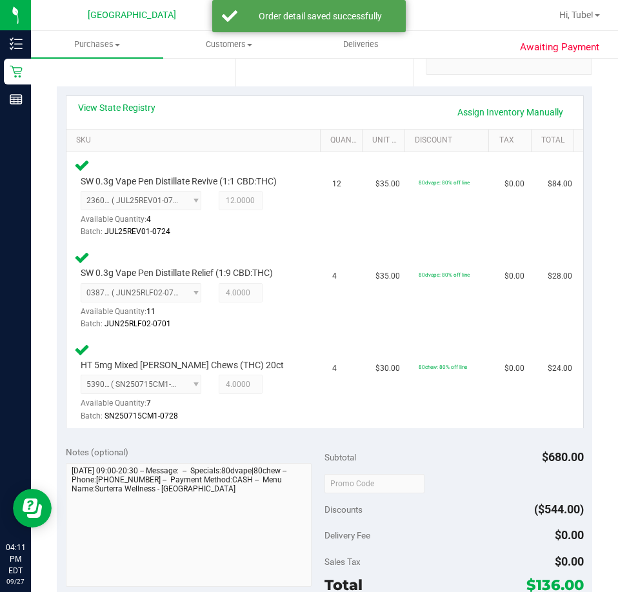
scroll to position [516, 0]
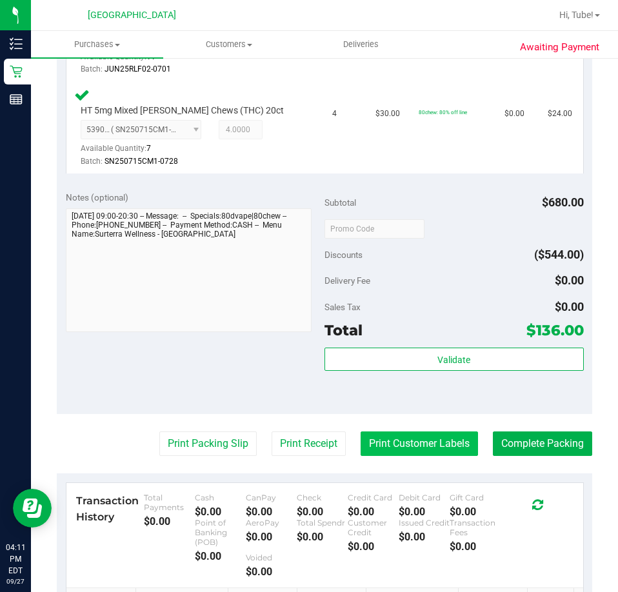
click at [426, 448] on button "Print Customer Labels" at bounding box center [418, 443] width 117 height 25
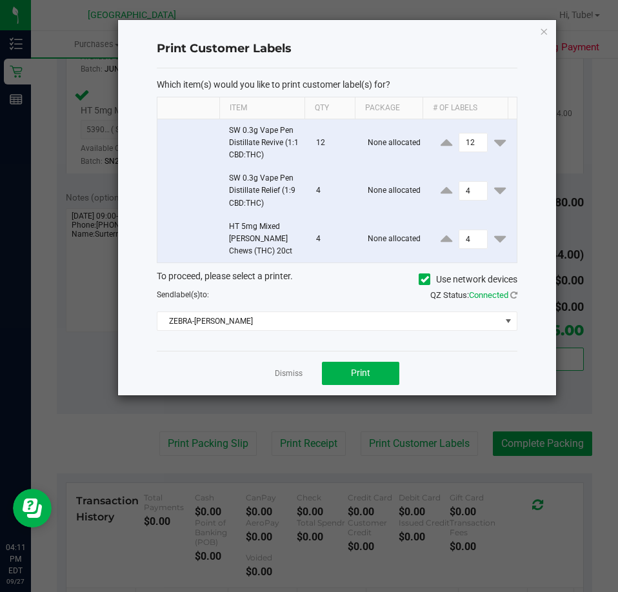
drag, startPoint x: 542, startPoint y: 35, endPoint x: 497, endPoint y: 104, distance: 82.1
click at [542, 35] on icon "button" at bounding box center [544, 30] width 9 height 15
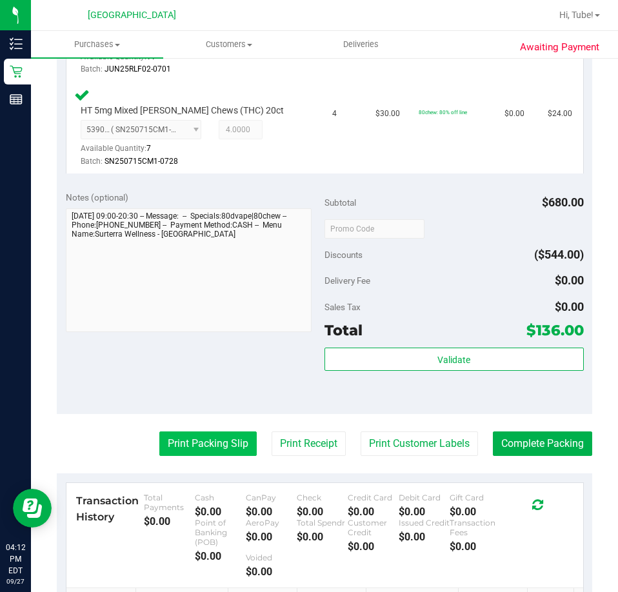
click at [182, 444] on button "Print Packing Slip" at bounding box center [207, 443] width 97 height 25
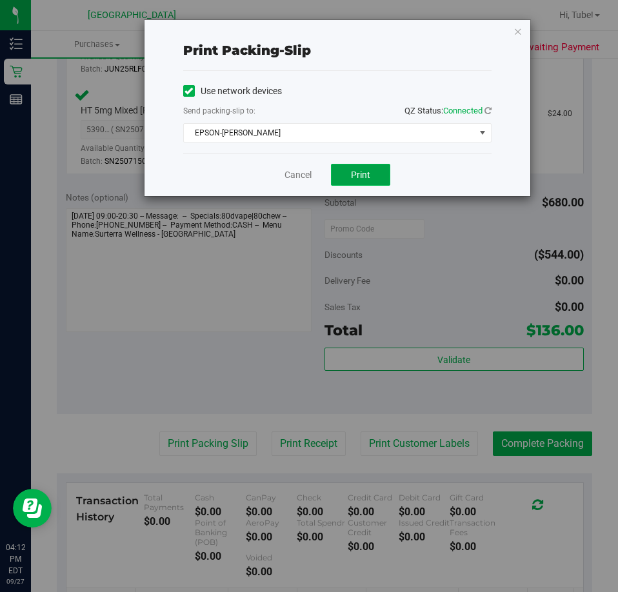
click at [366, 178] on span "Print" at bounding box center [360, 175] width 19 height 10
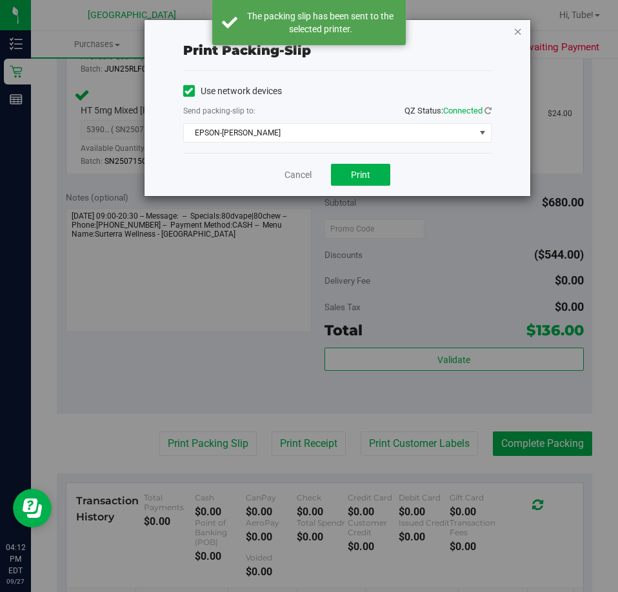
click at [522, 32] on icon "button" at bounding box center [517, 30] width 9 height 15
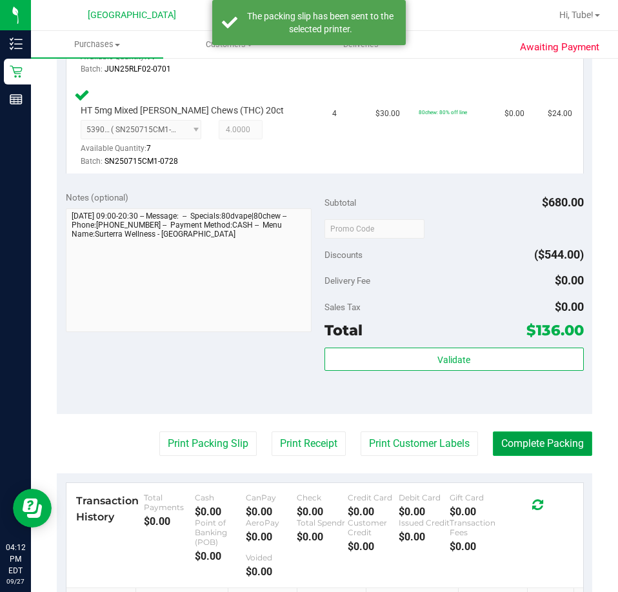
click at [556, 445] on button "Complete Packing" at bounding box center [542, 443] width 99 height 25
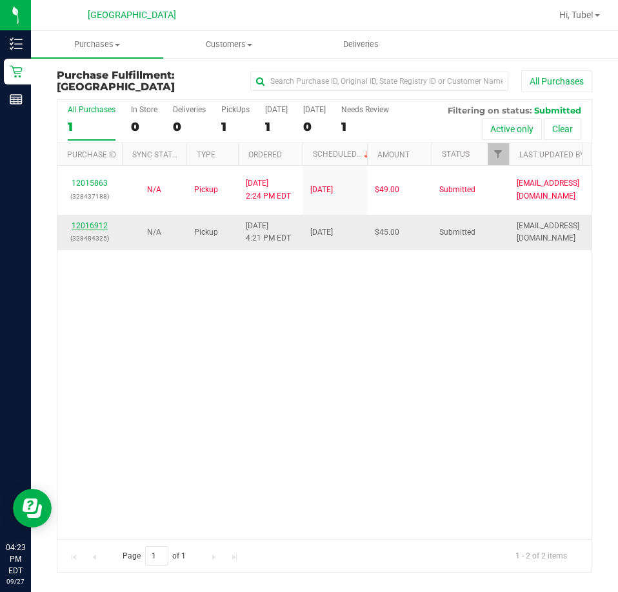
click at [105, 224] on link "12016912" at bounding box center [90, 225] width 36 height 9
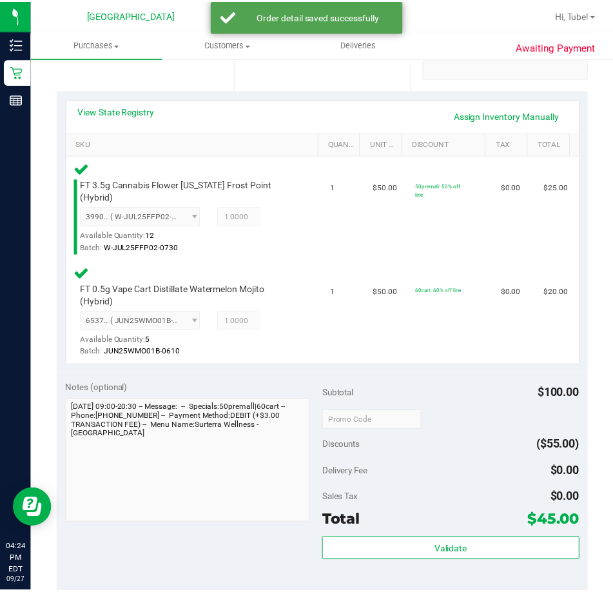
scroll to position [620, 0]
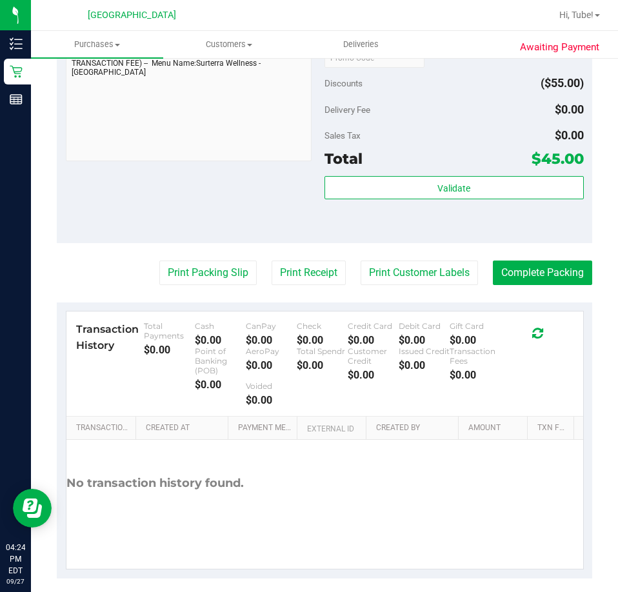
click at [175, 246] on purchase-details "Back Edit Purchase Cancel Purchase View Profile # 12016912 BioTrack ID: - Submi…" at bounding box center [324, 14] width 535 height 1128
click at [202, 261] on button "Print Packing Slip" at bounding box center [207, 273] width 97 height 25
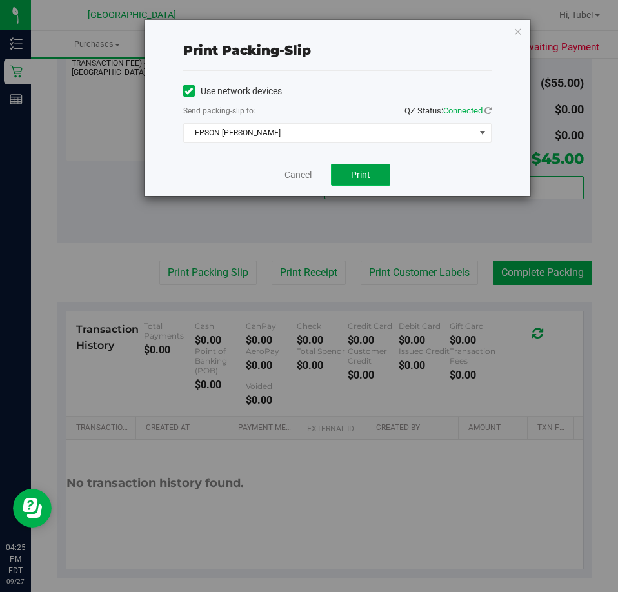
click at [347, 180] on button "Print" at bounding box center [360, 175] width 59 height 22
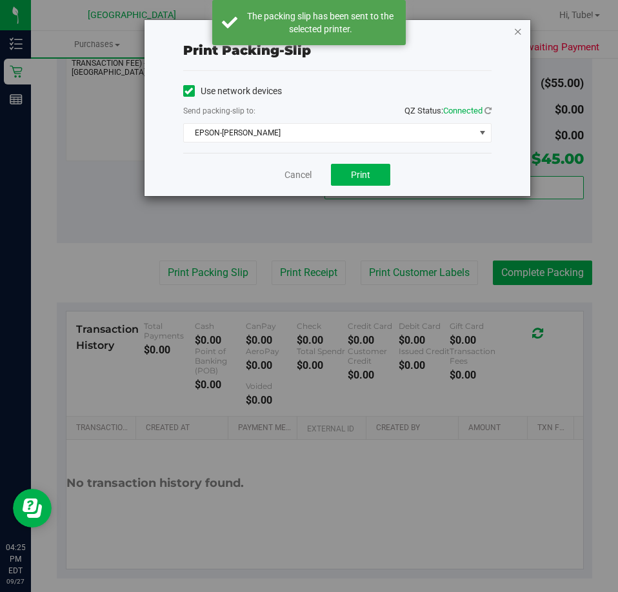
click at [520, 28] on icon "button" at bounding box center [517, 30] width 9 height 15
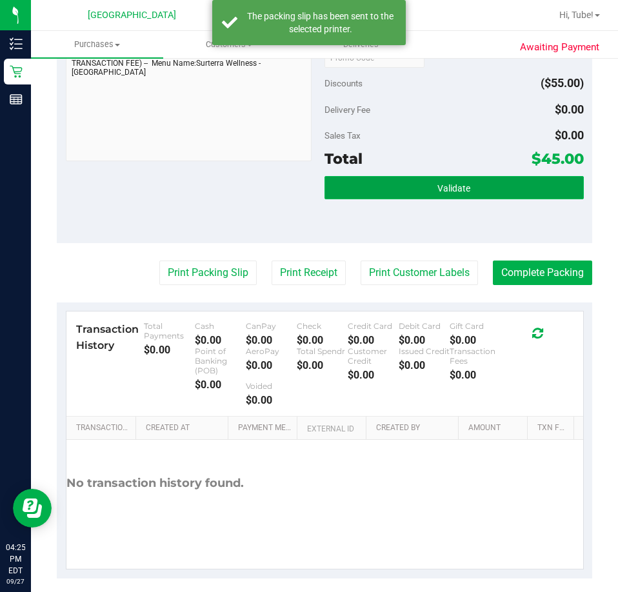
click at [475, 176] on button "Validate" at bounding box center [453, 187] width 259 height 23
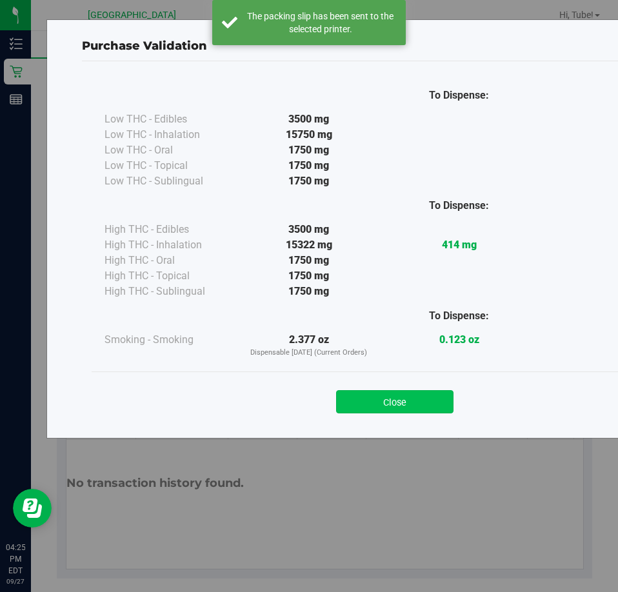
click at [404, 395] on button "Close" at bounding box center [394, 401] width 117 height 23
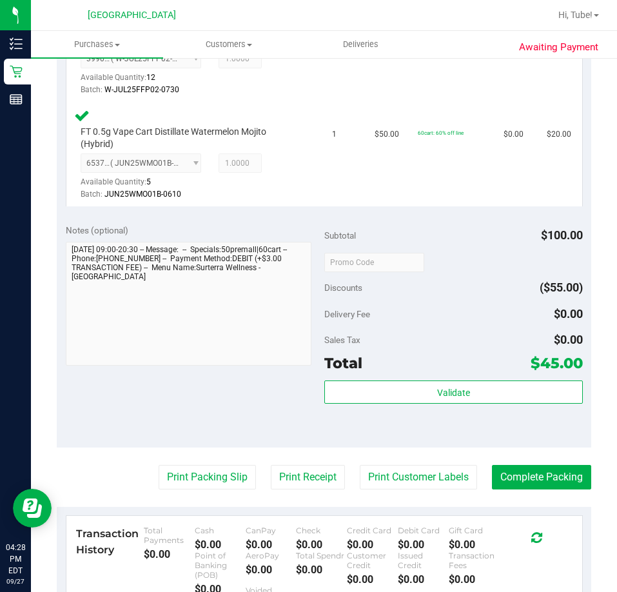
scroll to position [438, 0]
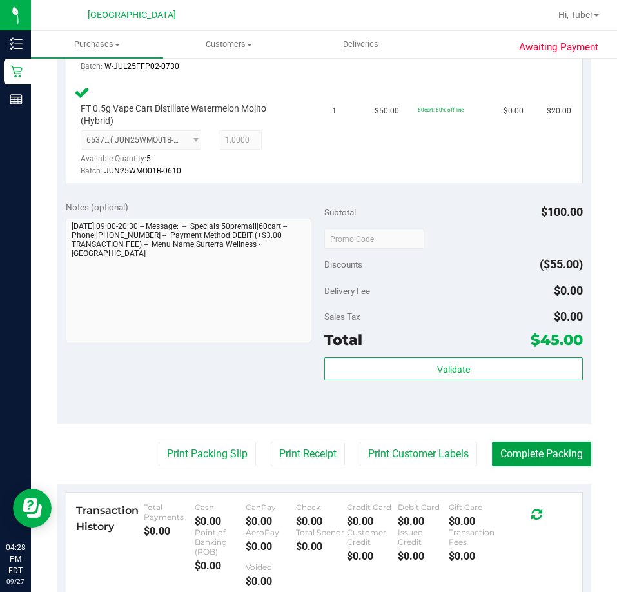
drag, startPoint x: 567, startPoint y: 453, endPoint x: 575, endPoint y: 462, distance: 11.5
click at [567, 455] on button "Complete Packing" at bounding box center [541, 454] width 99 height 25
